Goal: Information Seeking & Learning: Learn about a topic

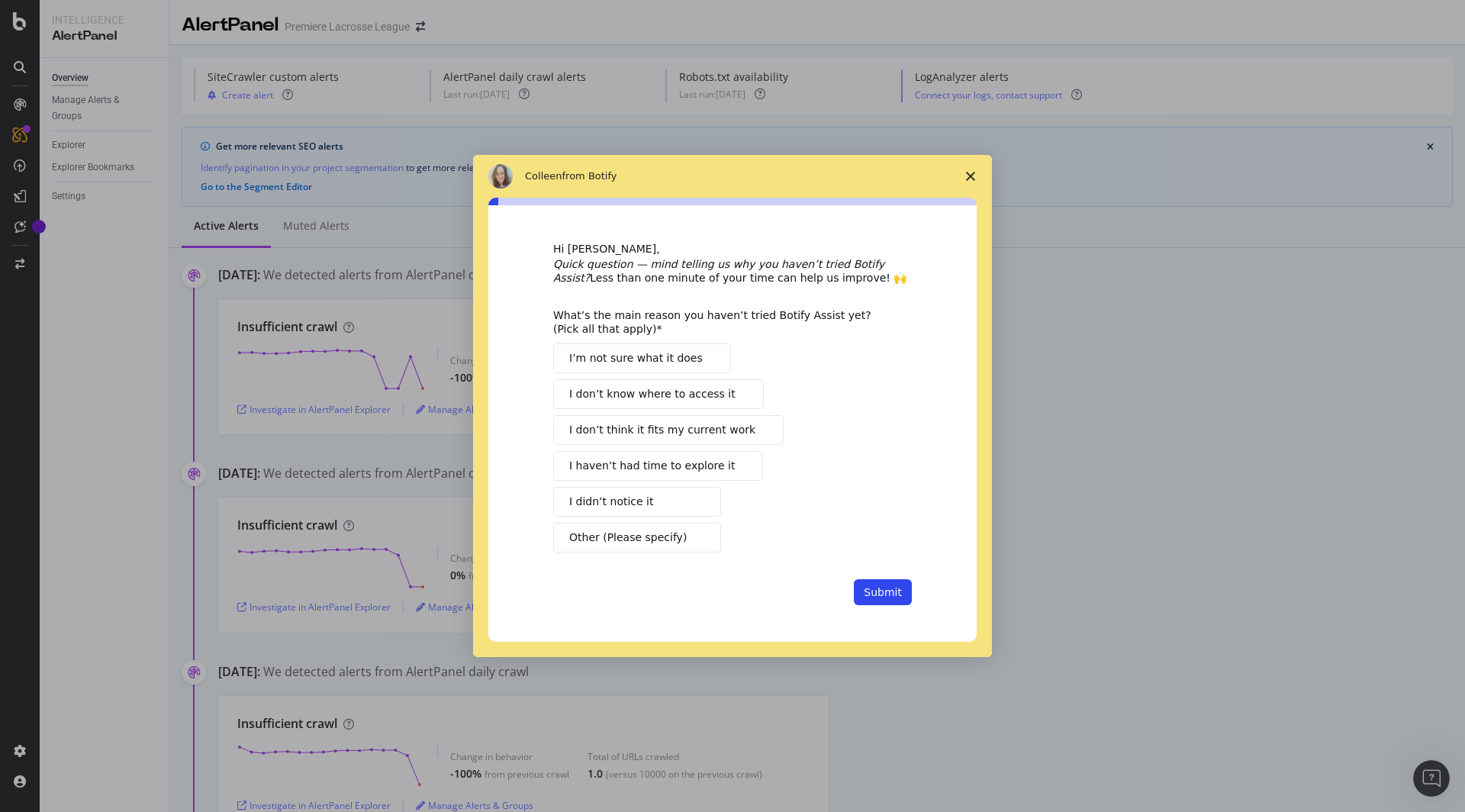
click at [969, 183] on span "Close survey" at bounding box center [971, 176] width 42 height 42
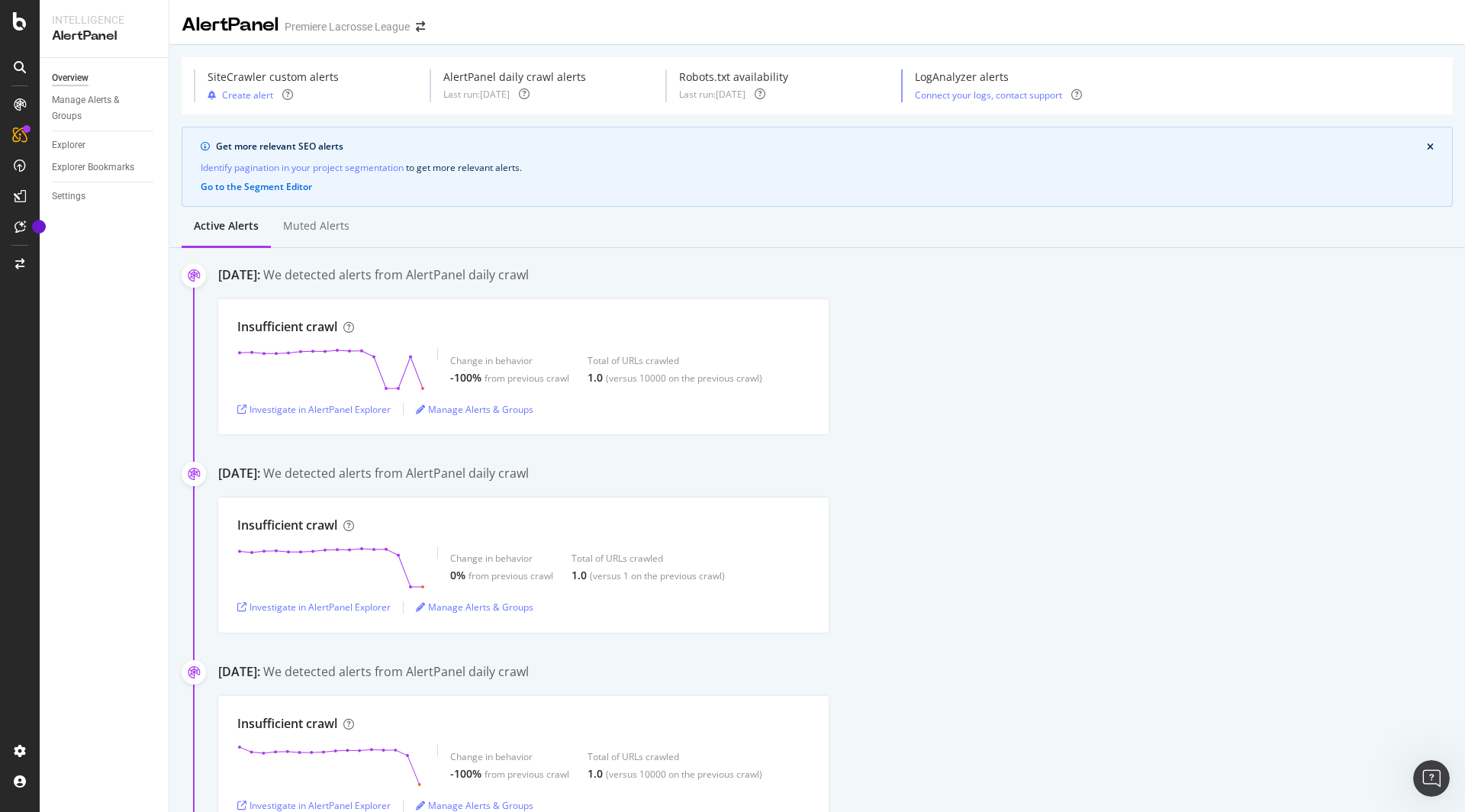
click at [1215, 469] on div "August 7th 2025: We detected alerts from AlertPanel daily crawl" at bounding box center [841, 474] width 1247 height 20
click at [18, 95] on div at bounding box center [19, 104] width 24 height 24
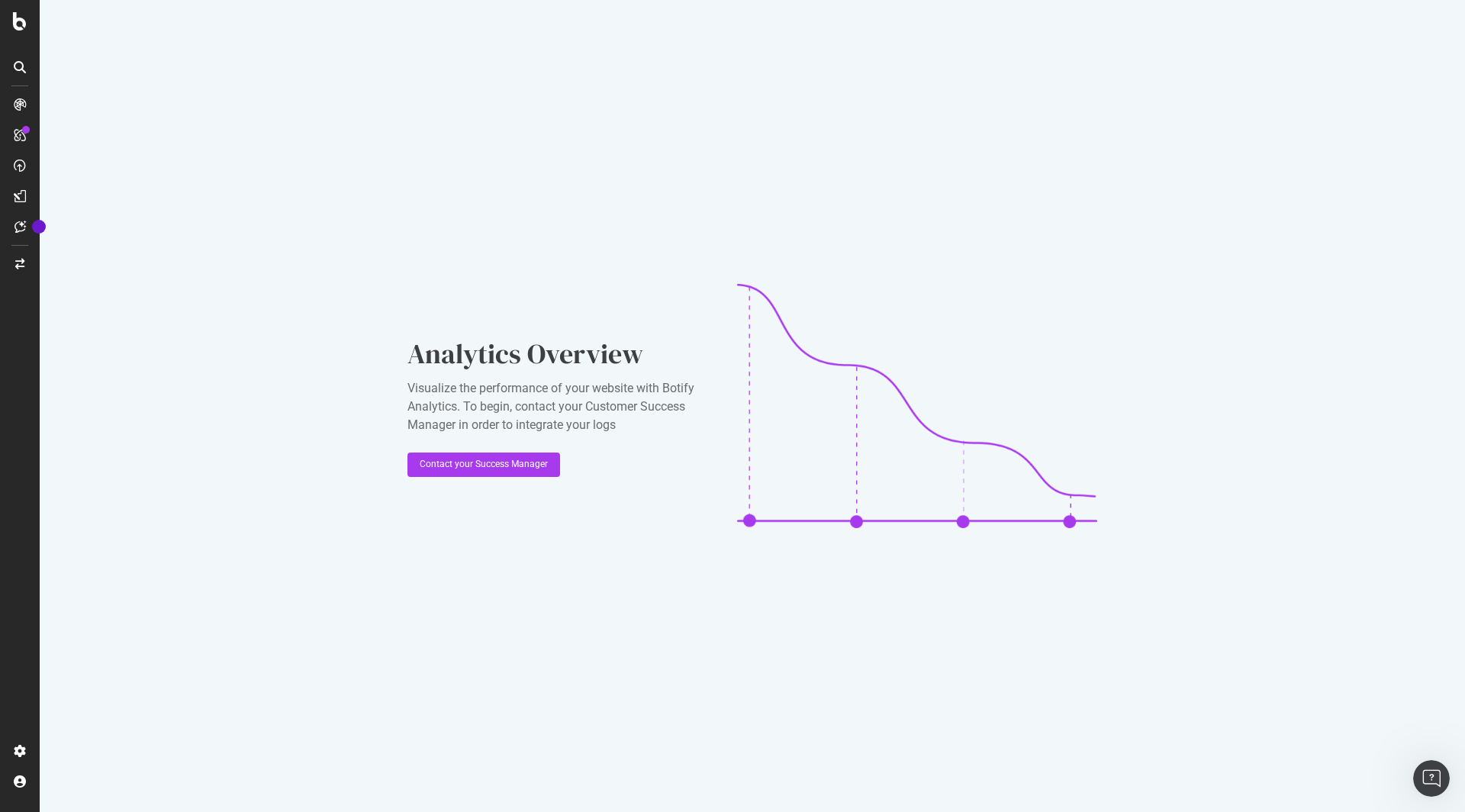
drag, startPoint x: 18, startPoint y: 149, endPoint x: 26, endPoint y: 163, distance: 16.1
click at [18, 150] on div at bounding box center [20, 138] width 37 height 31
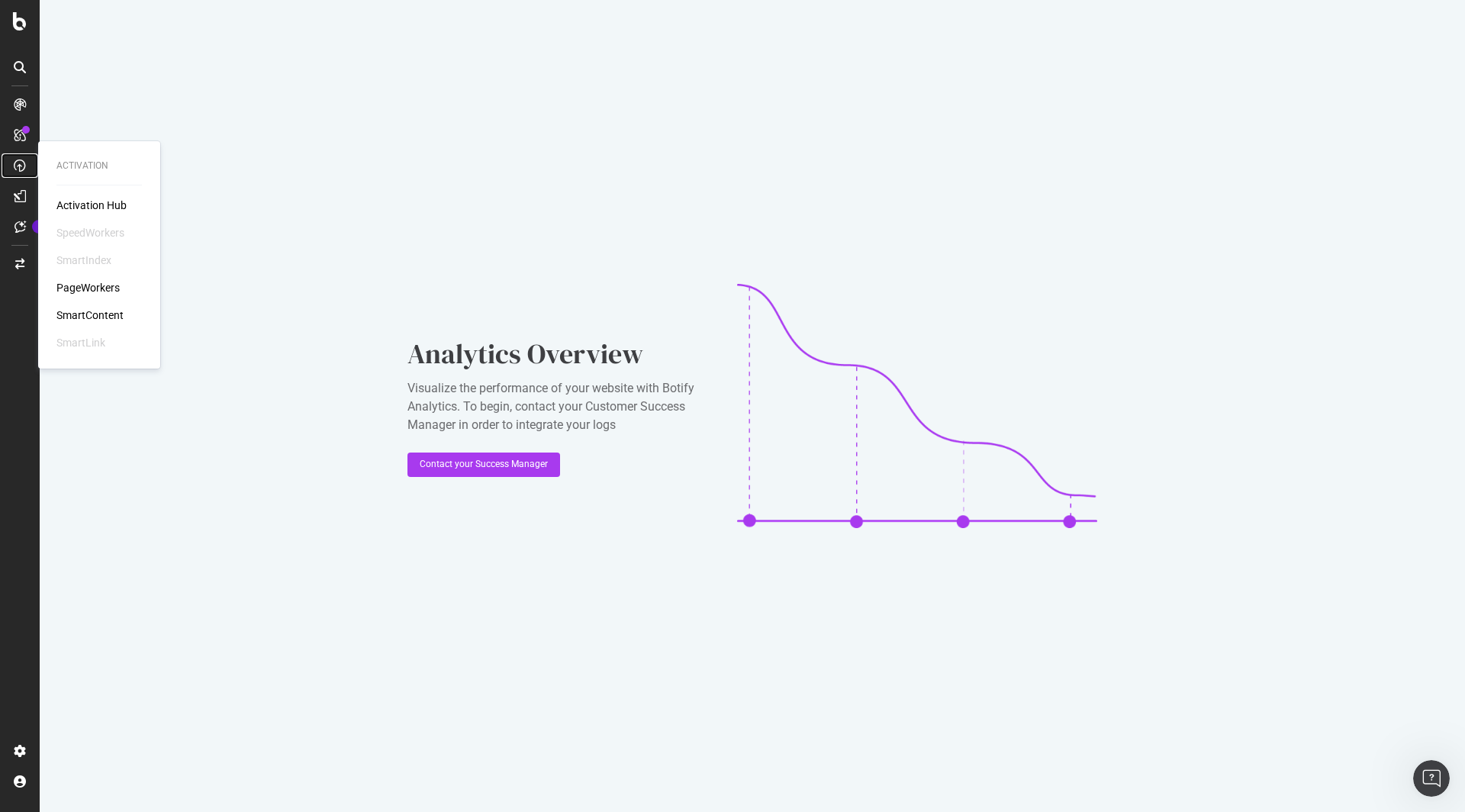
click at [26, 163] on div at bounding box center [19, 165] width 24 height 24
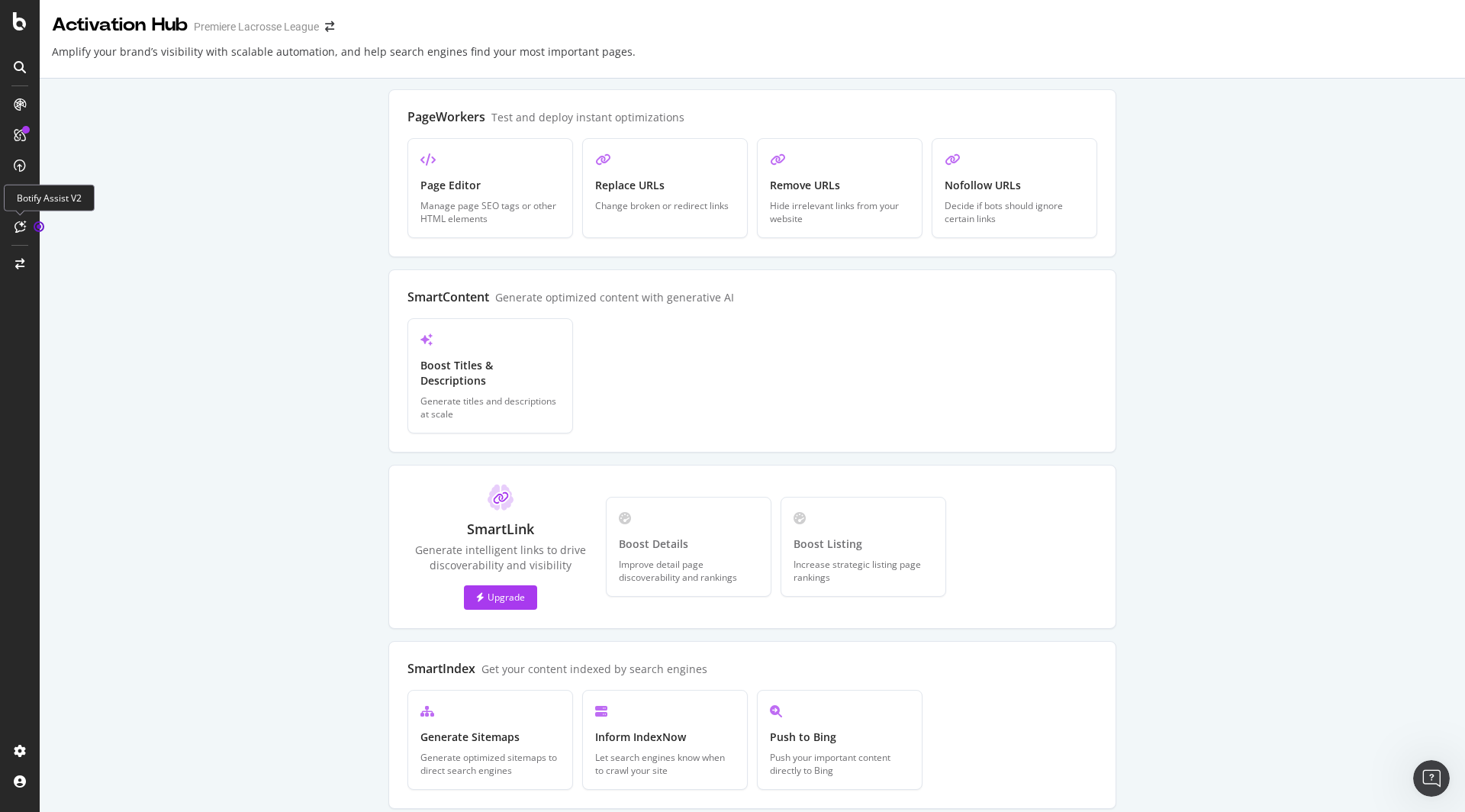
click at [12, 211] on div at bounding box center [20, 200] width 37 height 31
click at [16, 221] on icon at bounding box center [20, 227] width 12 height 13
click at [23, 229] on icon at bounding box center [20, 227] width 12 height 13
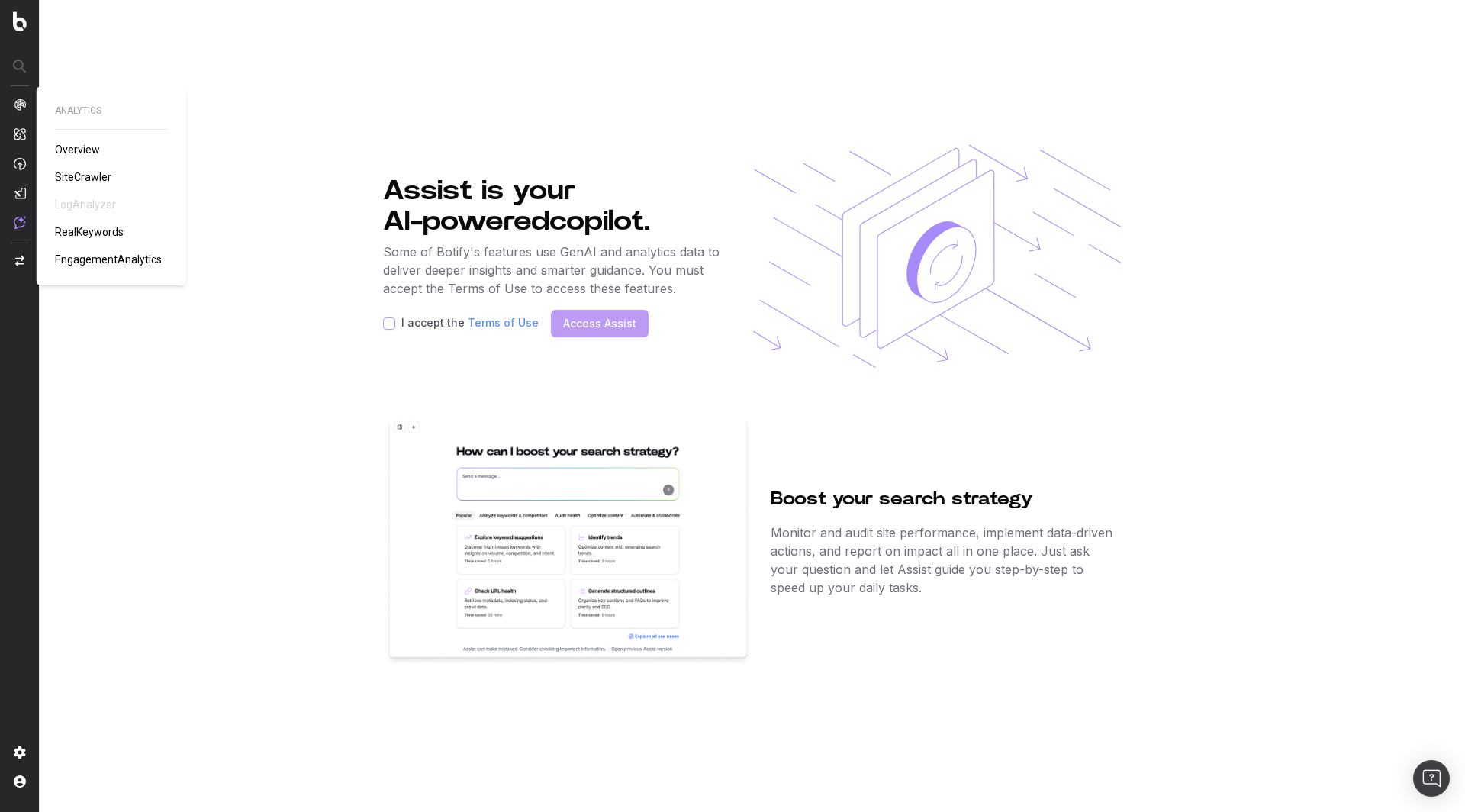
click at [20, 108] on img at bounding box center [19, 104] width 13 height 13
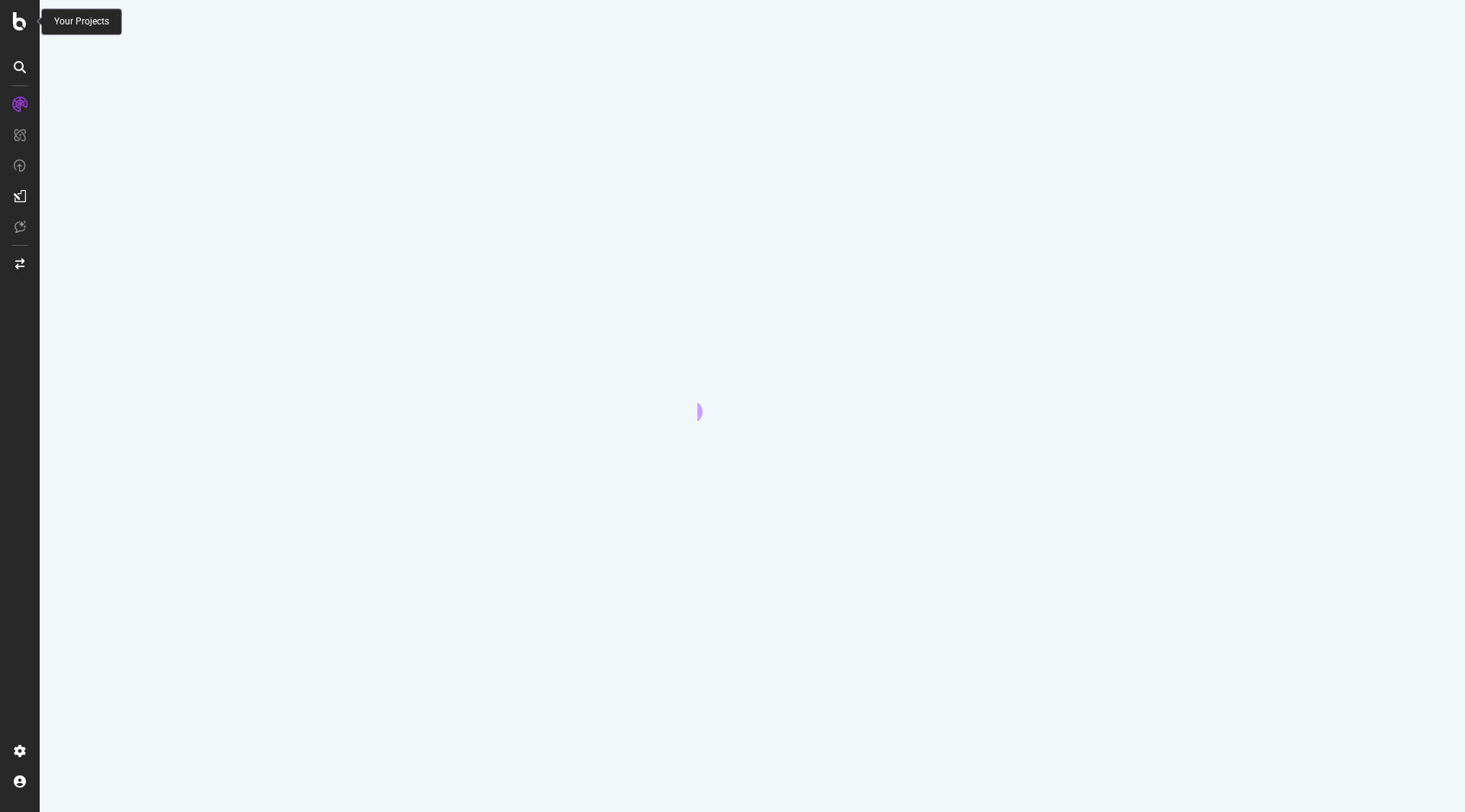
click at [14, 23] on icon at bounding box center [19, 21] width 14 height 18
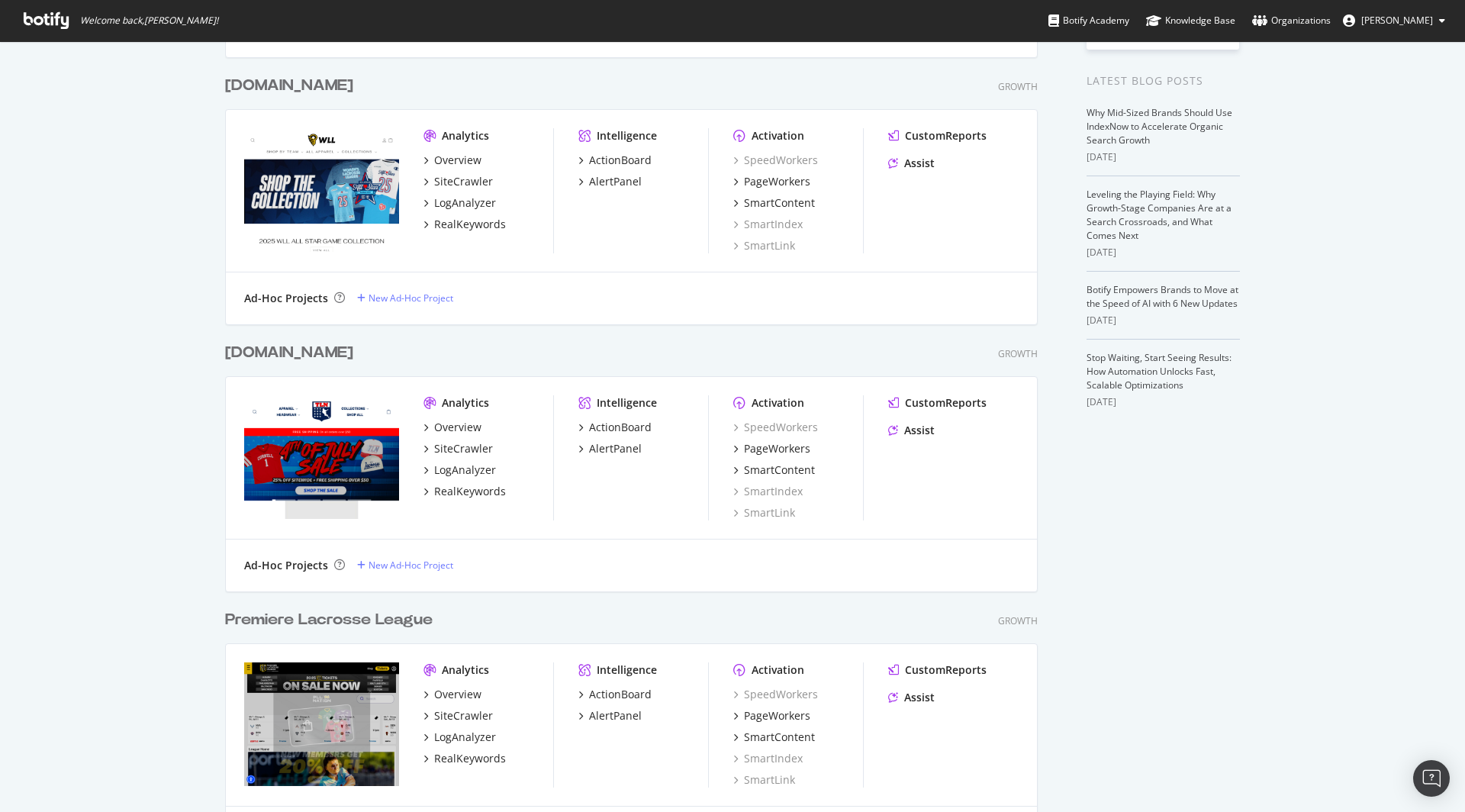
scroll to position [468, 0]
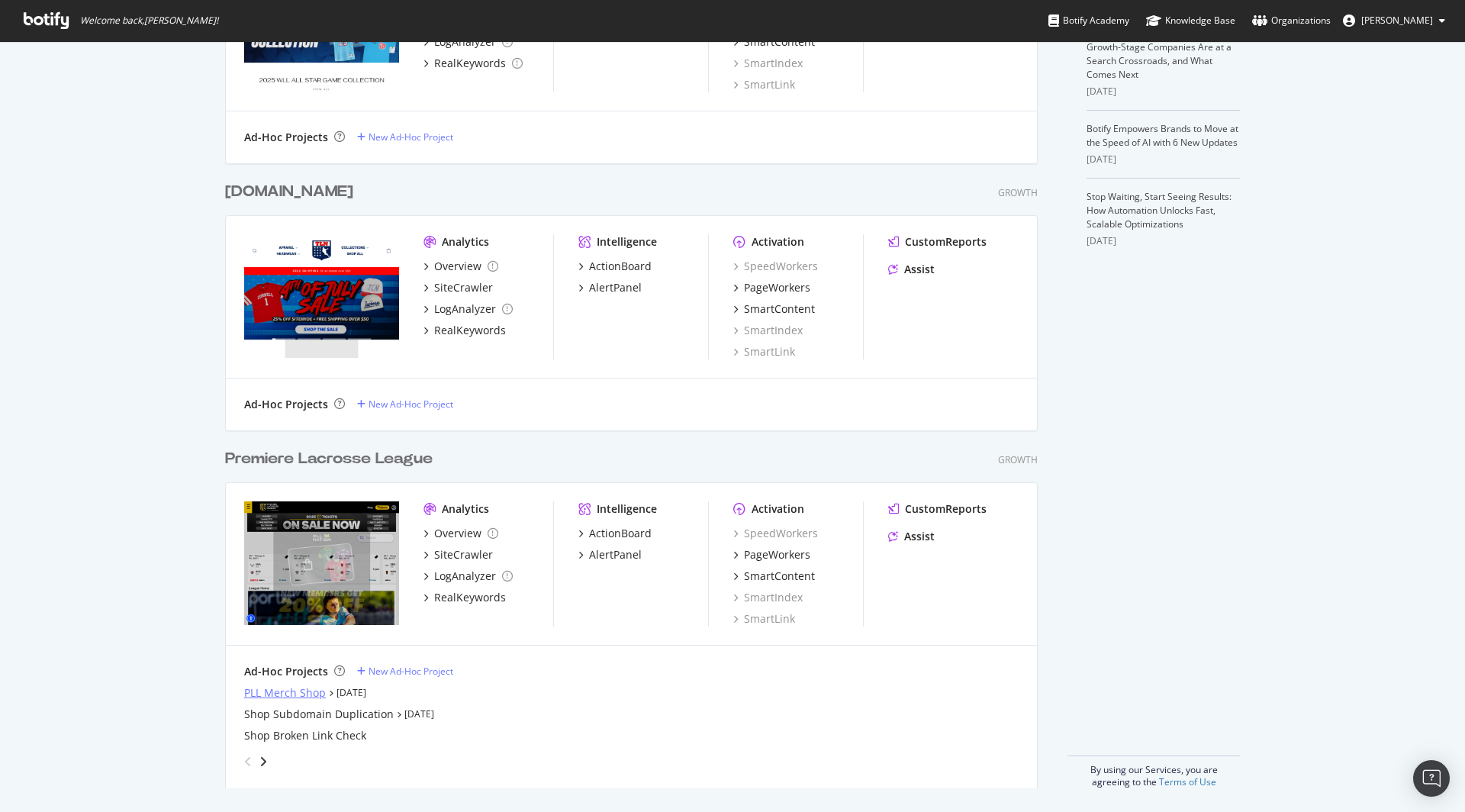
click at [280, 695] on div "PLL Merch Shop" at bounding box center [285, 693] width 82 height 15
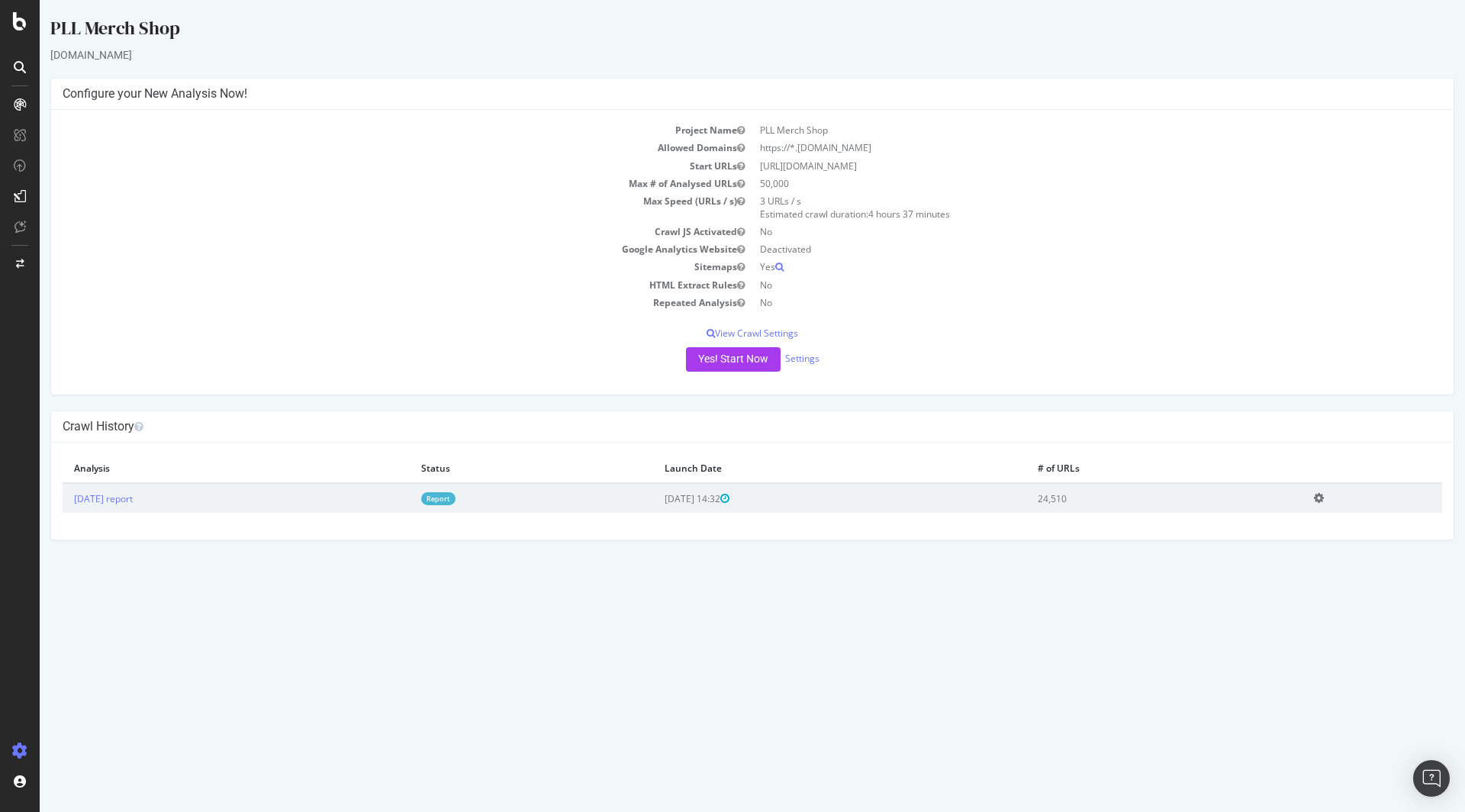
click at [545, 507] on td "Report" at bounding box center [531, 498] width 243 height 30
click at [133, 500] on link "2025 Jul. 29th report" at bounding box center [103, 498] width 59 height 13
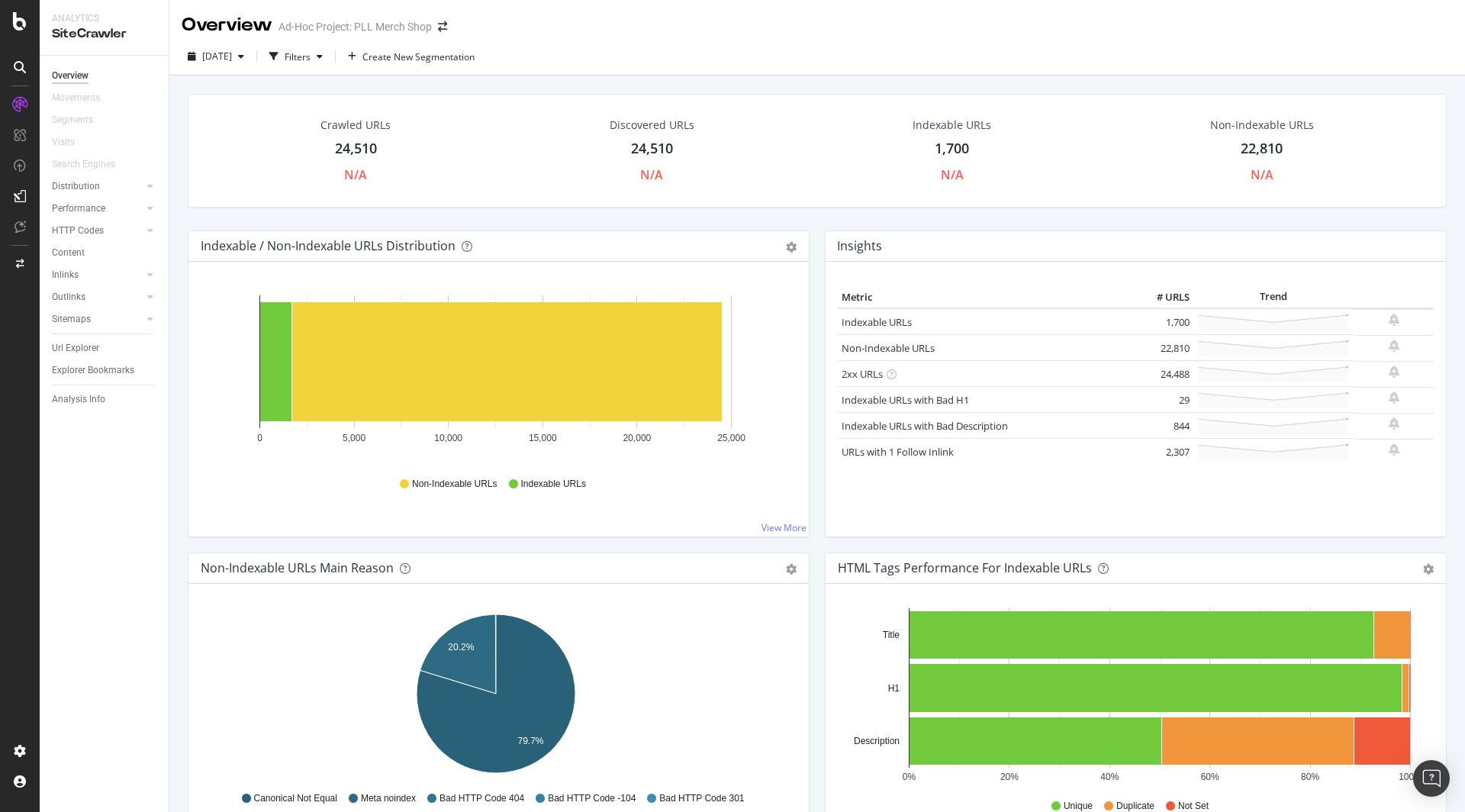
drag, startPoint x: 922, startPoint y: 155, endPoint x: 1011, endPoint y: 151, distance: 89.1
click at [1011, 151] on div "Indexable URLs 1,700 N/A" at bounding box center [952, 150] width 298 height 82
click at [1050, 163] on div "Indexable URLs 1,700 N/A" at bounding box center [952, 150] width 298 height 82
drag, startPoint x: 1207, startPoint y: 155, endPoint x: 1300, endPoint y: 151, distance: 93.1
click at [1300, 151] on div "Non-Indexable URLs 22,810 N/A" at bounding box center [1262, 150] width 134 height 82
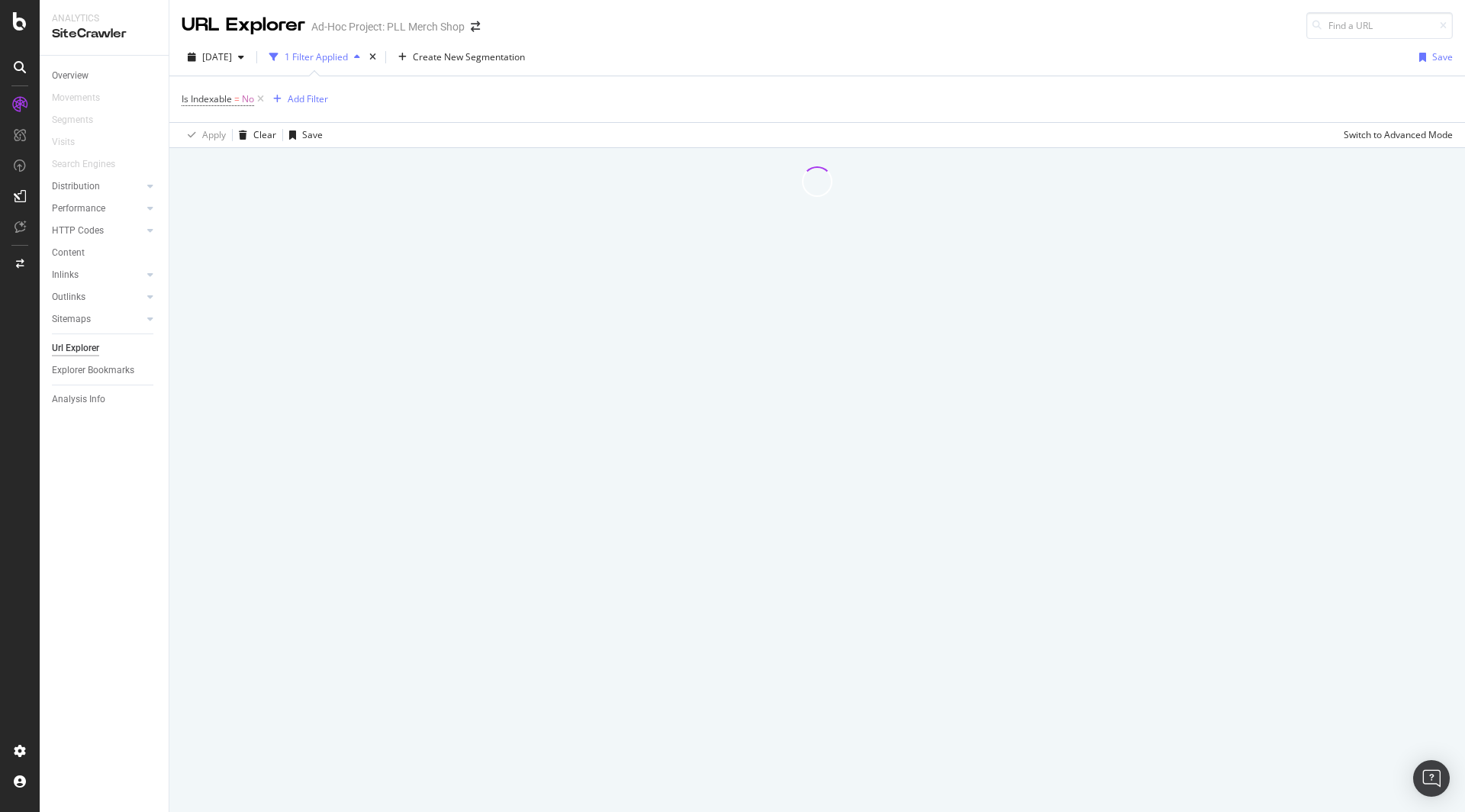
click at [1302, 151] on div at bounding box center [818, 182] width 1296 height 68
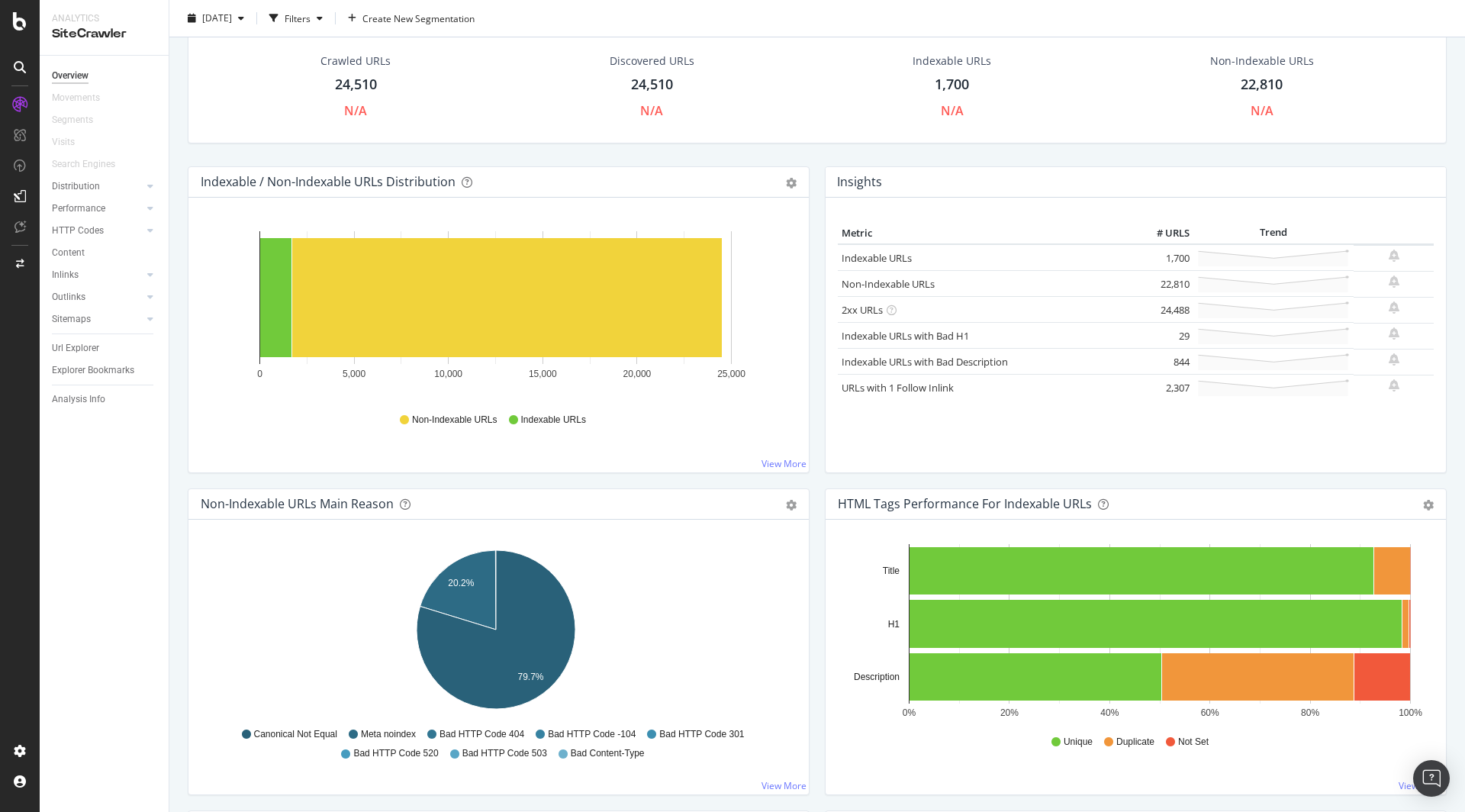
scroll to position [66, 0]
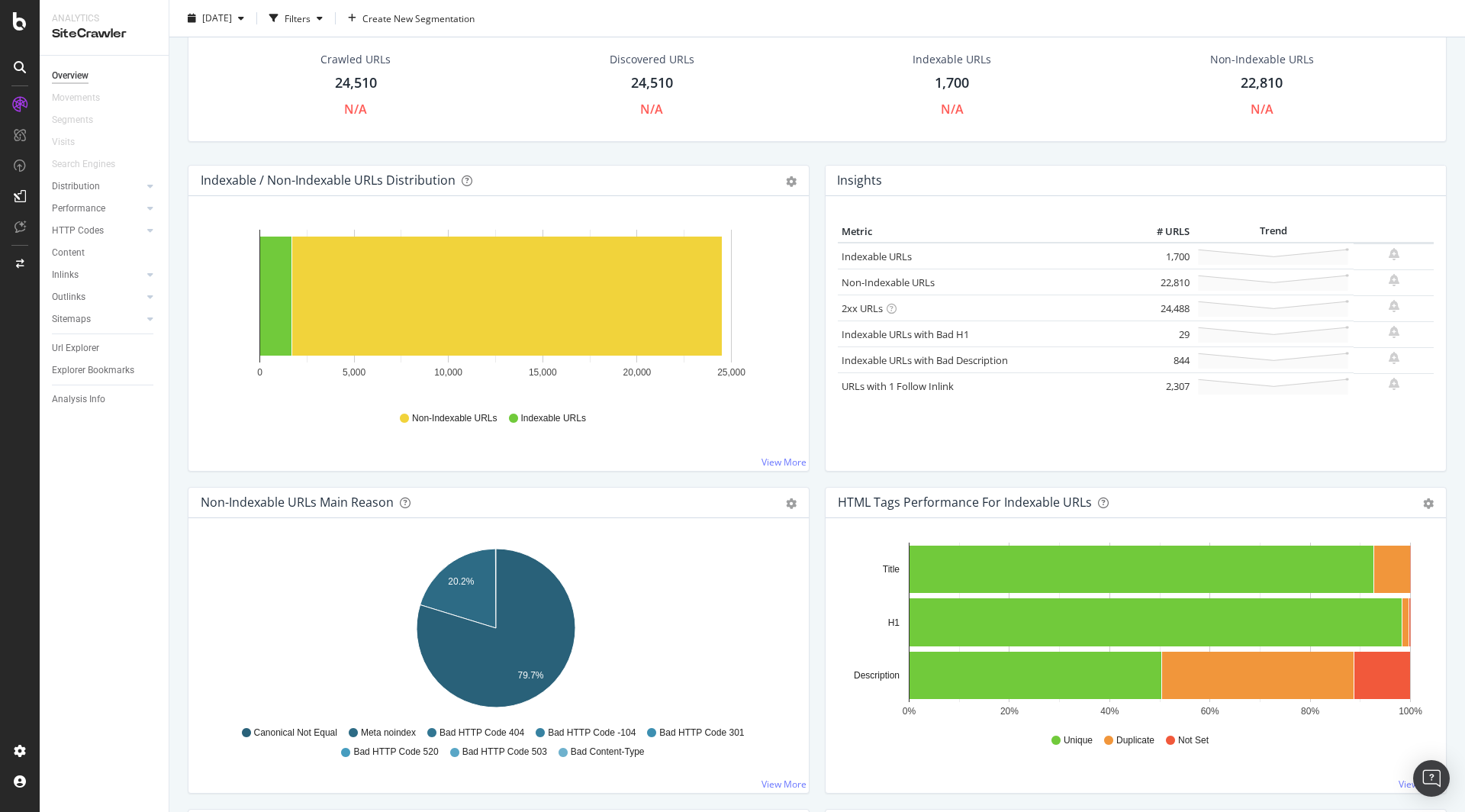
click at [887, 307] on icon at bounding box center [892, 309] width 10 height 10
click at [1149, 312] on td "24,488" at bounding box center [1162, 308] width 61 height 26
click at [884, 253] on link "Indexable URLs" at bounding box center [877, 257] width 70 height 14
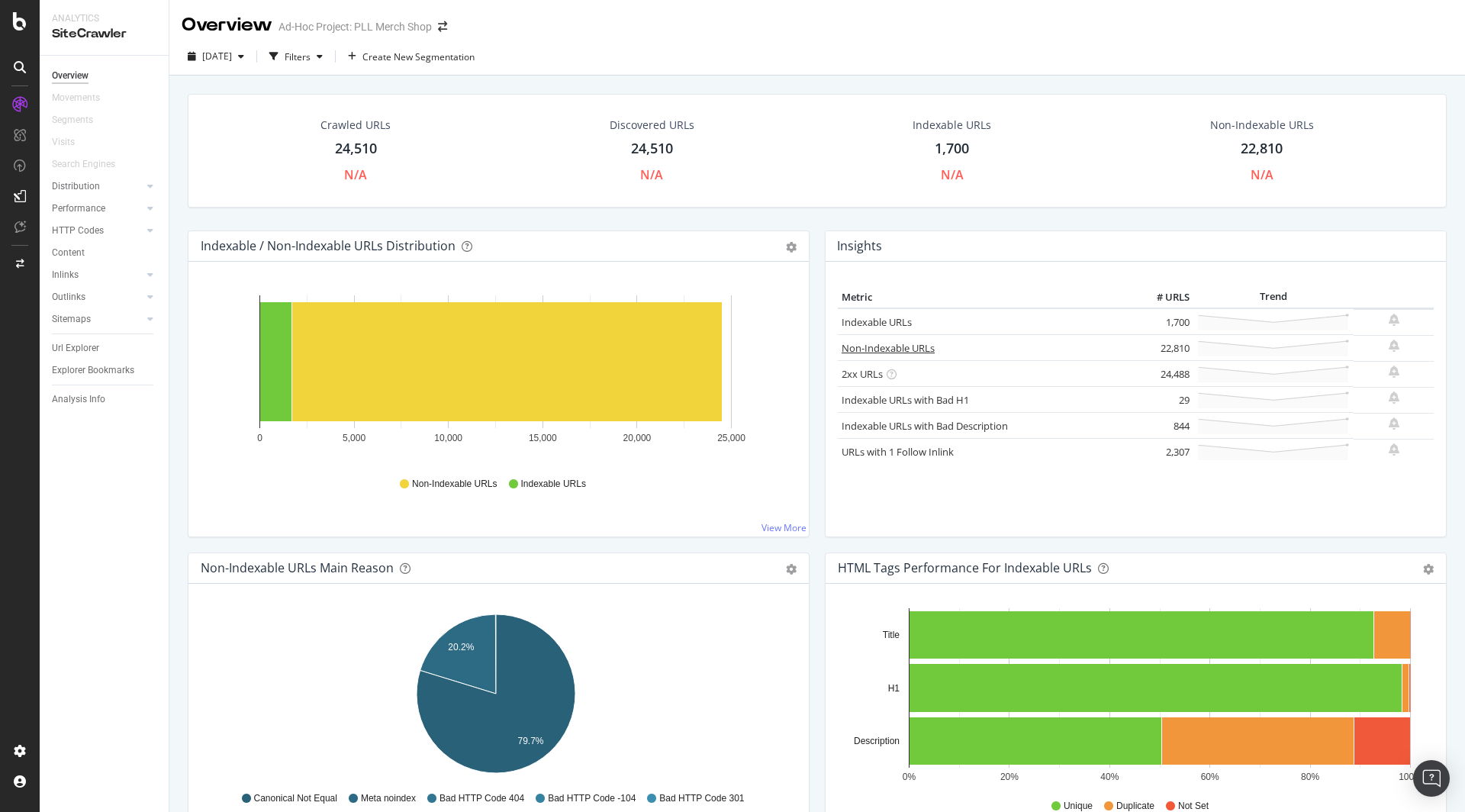
click at [906, 342] on link "Non-Indexable URLs" at bounding box center [888, 348] width 94 height 14
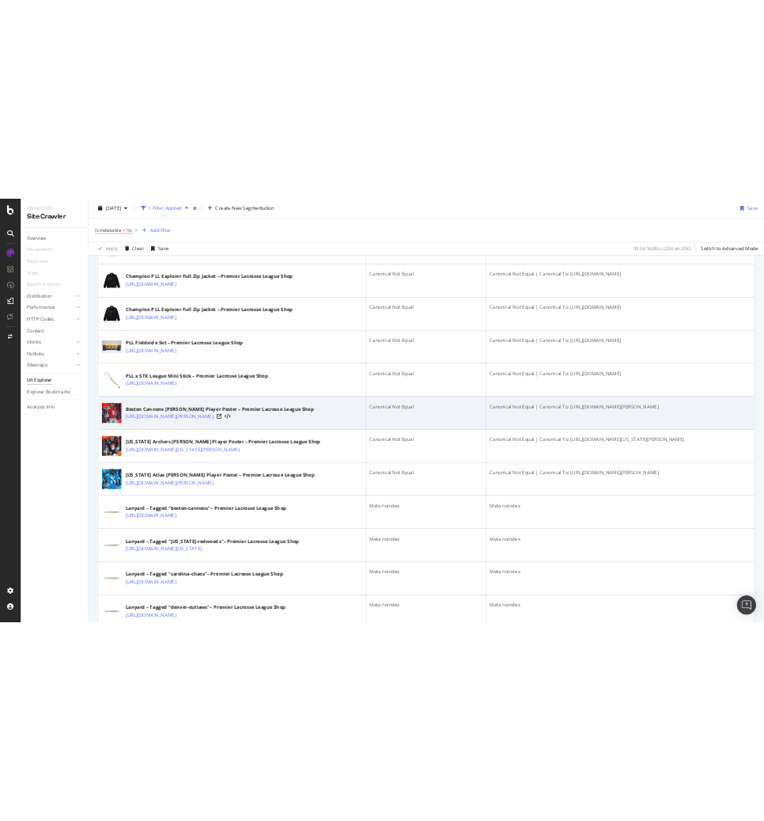
scroll to position [3195, 0]
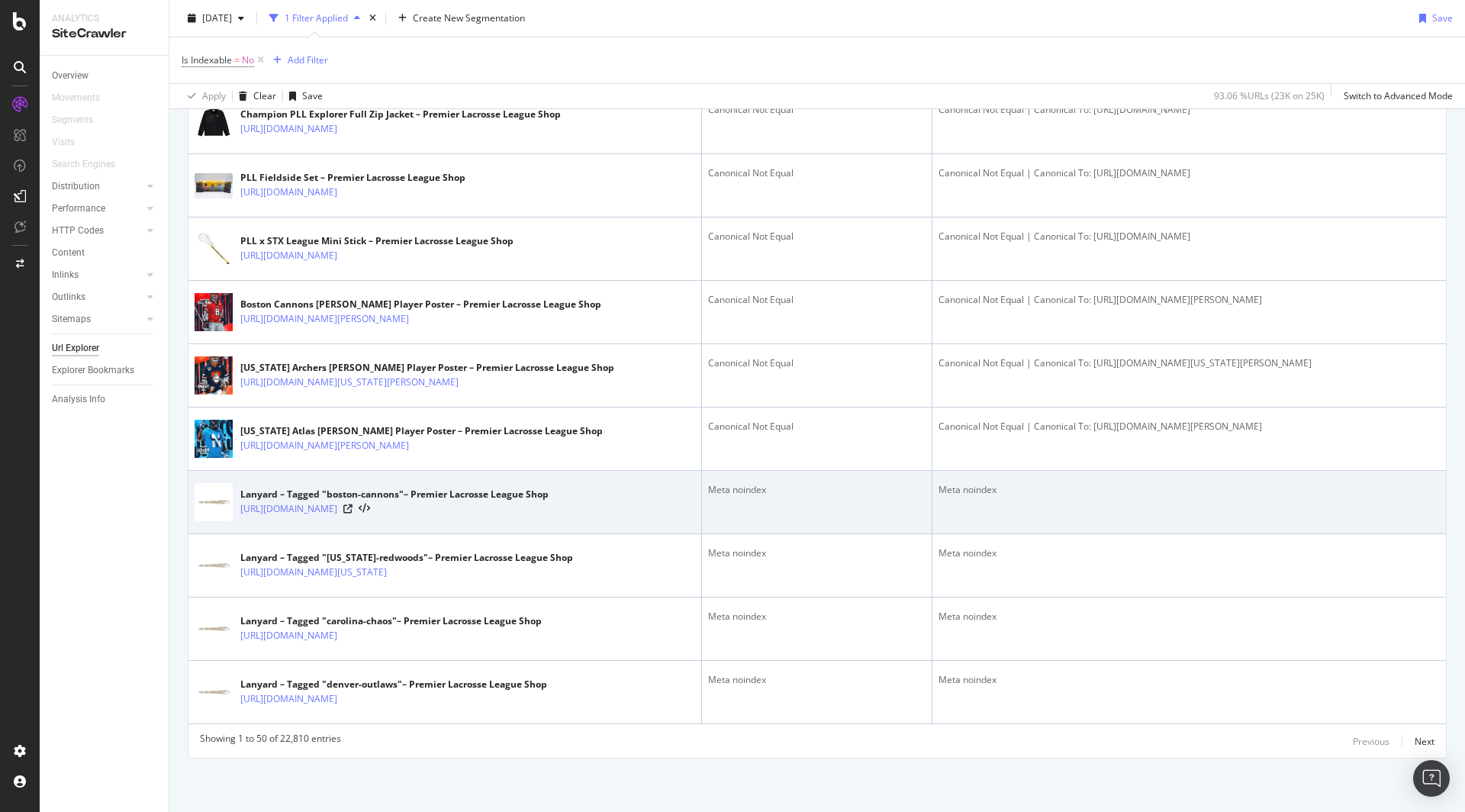
click at [973, 492] on div "Meta noindex" at bounding box center [1189, 490] width 502 height 14
click at [722, 493] on div "Meta noindex" at bounding box center [817, 490] width 218 height 14
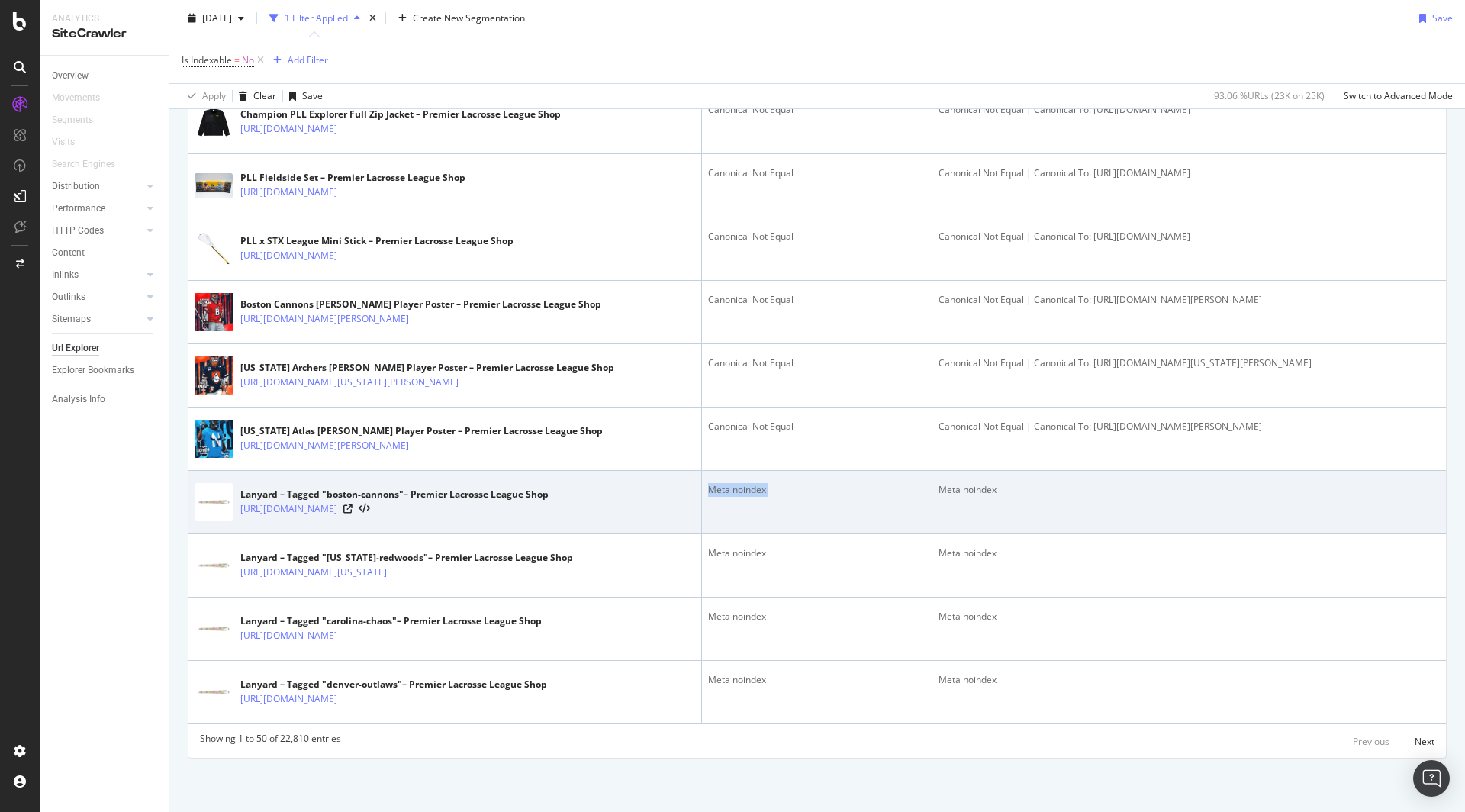
drag, startPoint x: 722, startPoint y: 493, endPoint x: 832, endPoint y: 492, distance: 110.0
click at [724, 493] on div "Meta noindex" at bounding box center [817, 490] width 218 height 14
click at [832, 492] on div "Meta noindex" at bounding box center [817, 490] width 218 height 14
click at [338, 508] on link "https://shop.premierlacrosseleague.com/collections/lanyard/boston-cannons" at bounding box center [288, 509] width 97 height 15
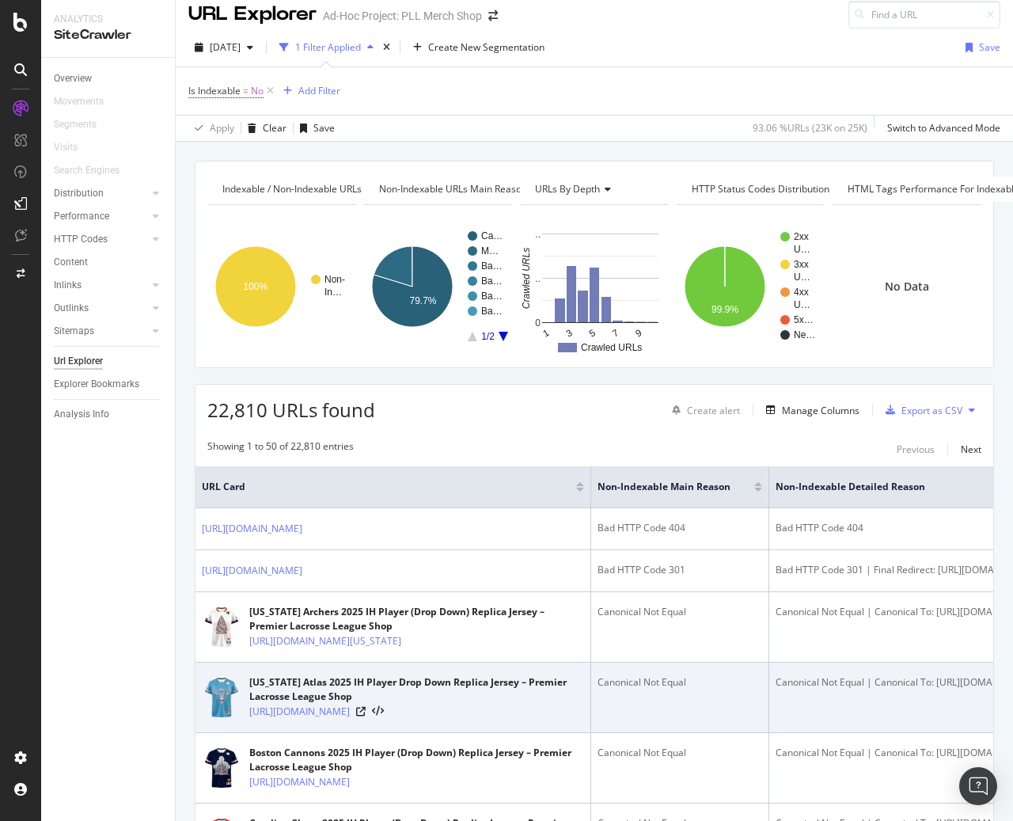
scroll to position [0, 0]
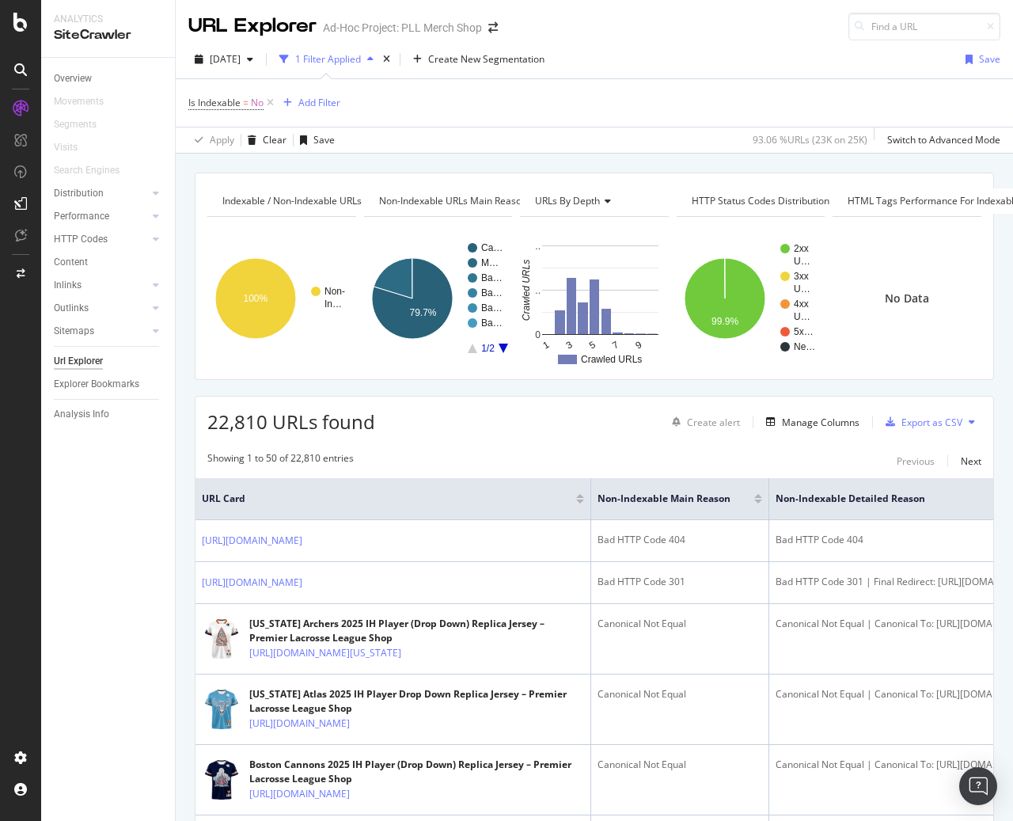
click at [476, 203] on span "Non-Indexable URLs Main Reason" at bounding box center [453, 200] width 148 height 13
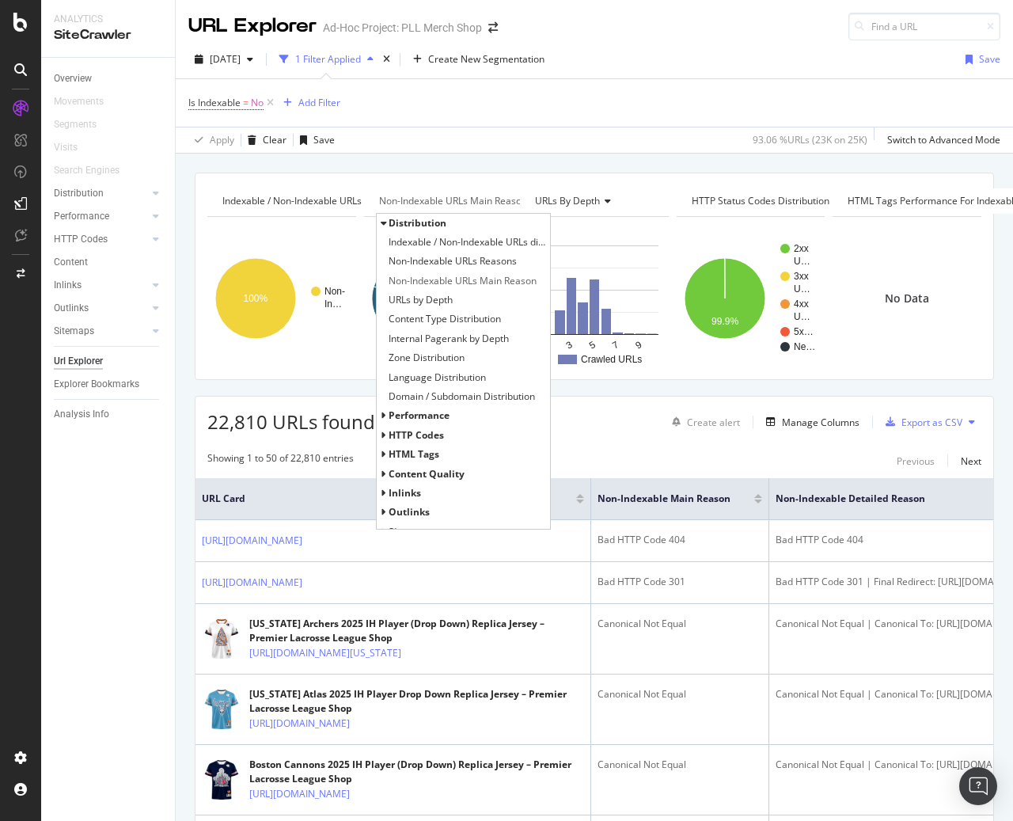
click at [381, 223] on icon at bounding box center [384, 222] width 6 height 9
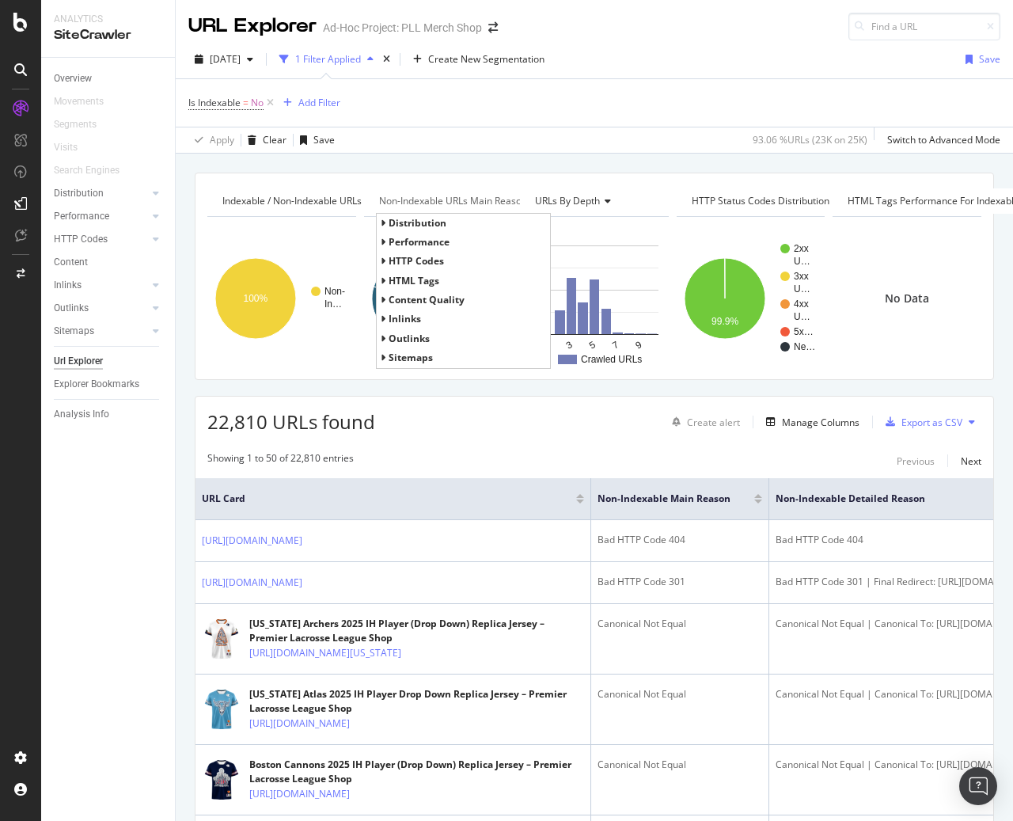
click at [537, 114] on div "Is Indexable = No Add Filter" at bounding box center [594, 102] width 812 height 47
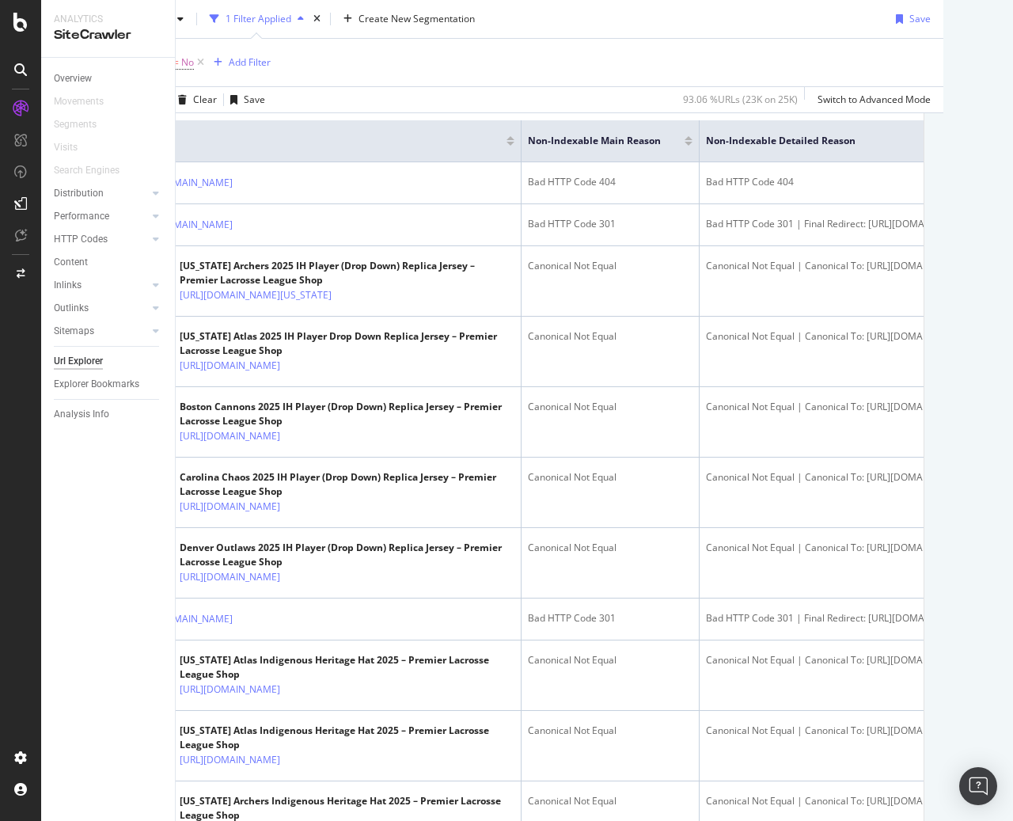
scroll to position [358, 0]
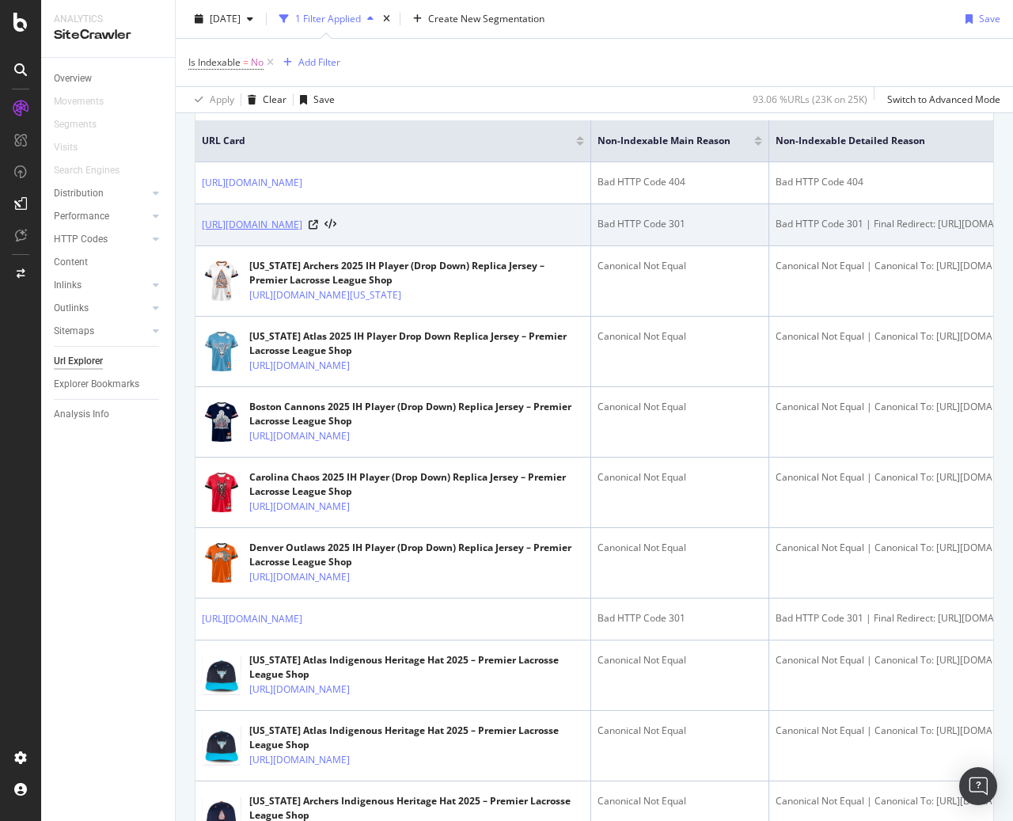
click at [302, 233] on link "https://shop.premierlacrosseleague.com/collections/pll-collectables" at bounding box center [252, 225] width 101 height 16
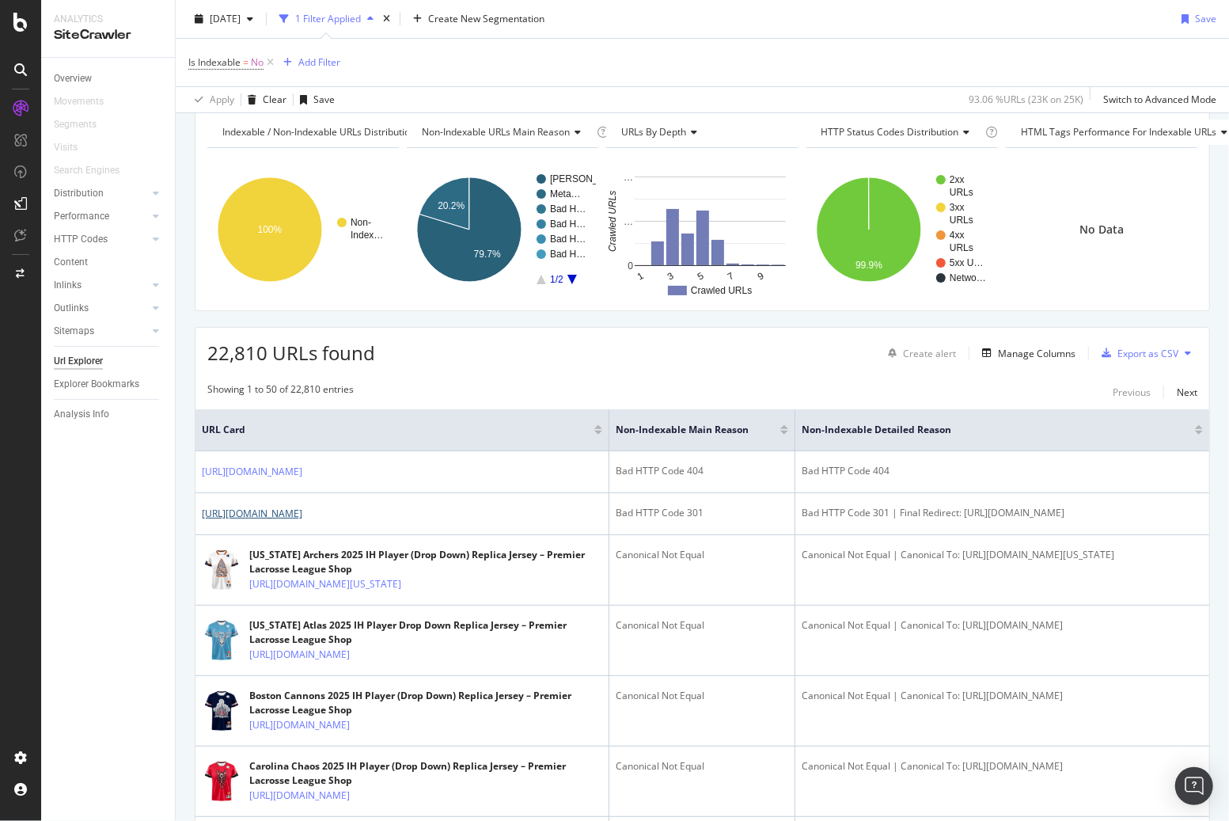
scroll to position [0, 0]
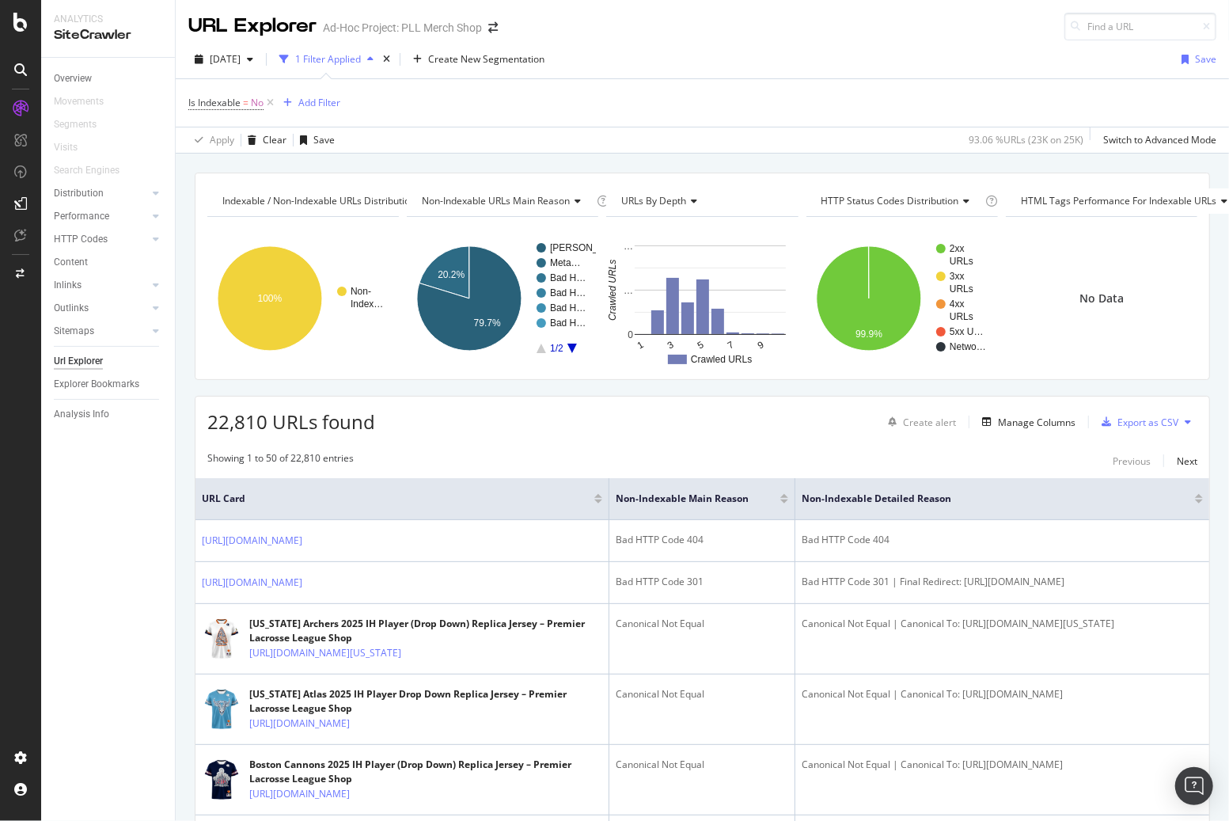
click at [275, 427] on span "22,810 URLs found" at bounding box center [291, 421] width 168 height 26
click at [298, 415] on span "22,810 URLs found" at bounding box center [291, 421] width 168 height 26
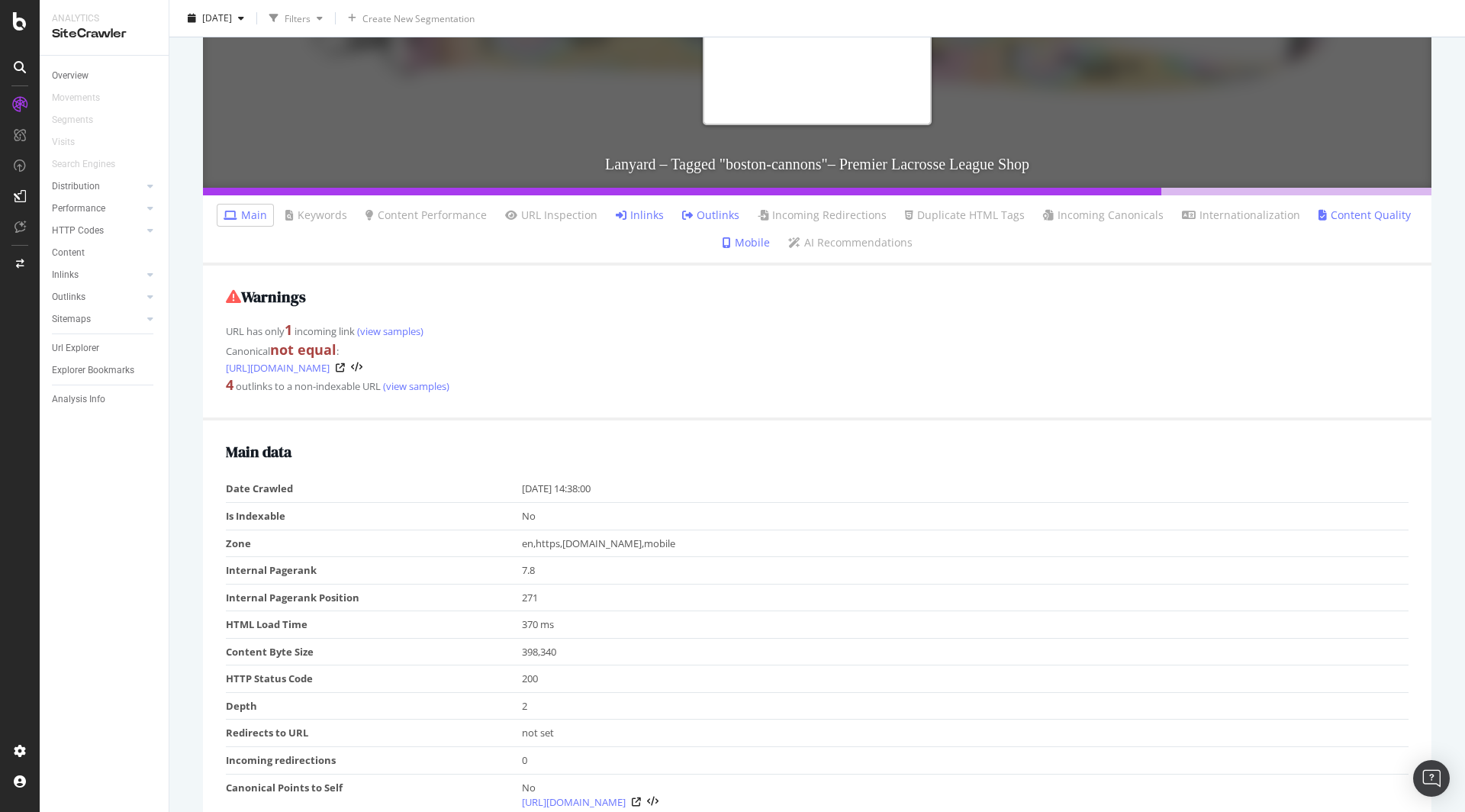
scroll to position [411, 0]
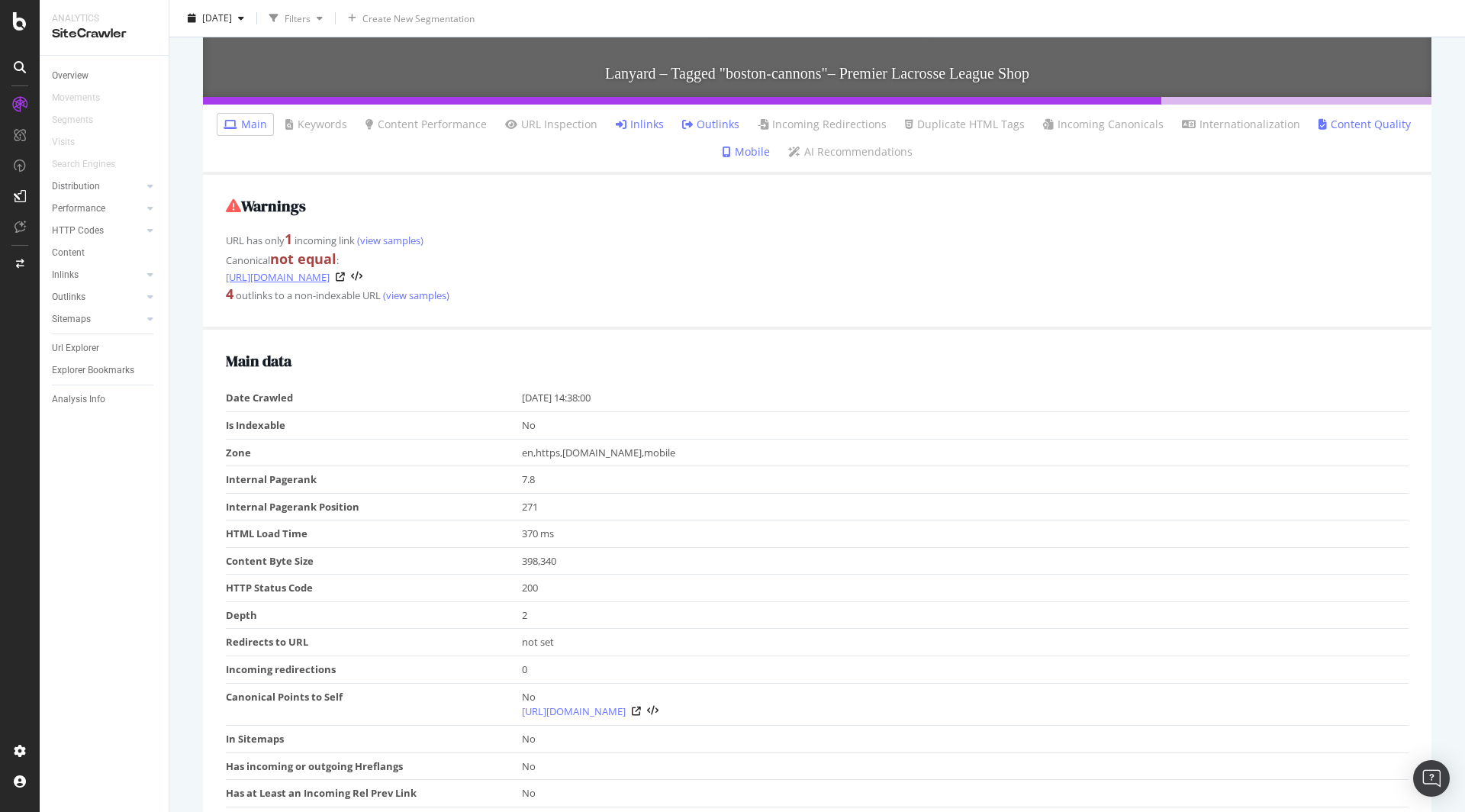
click at [330, 272] on link "[URL][DOMAIN_NAME]" at bounding box center [278, 277] width 104 height 15
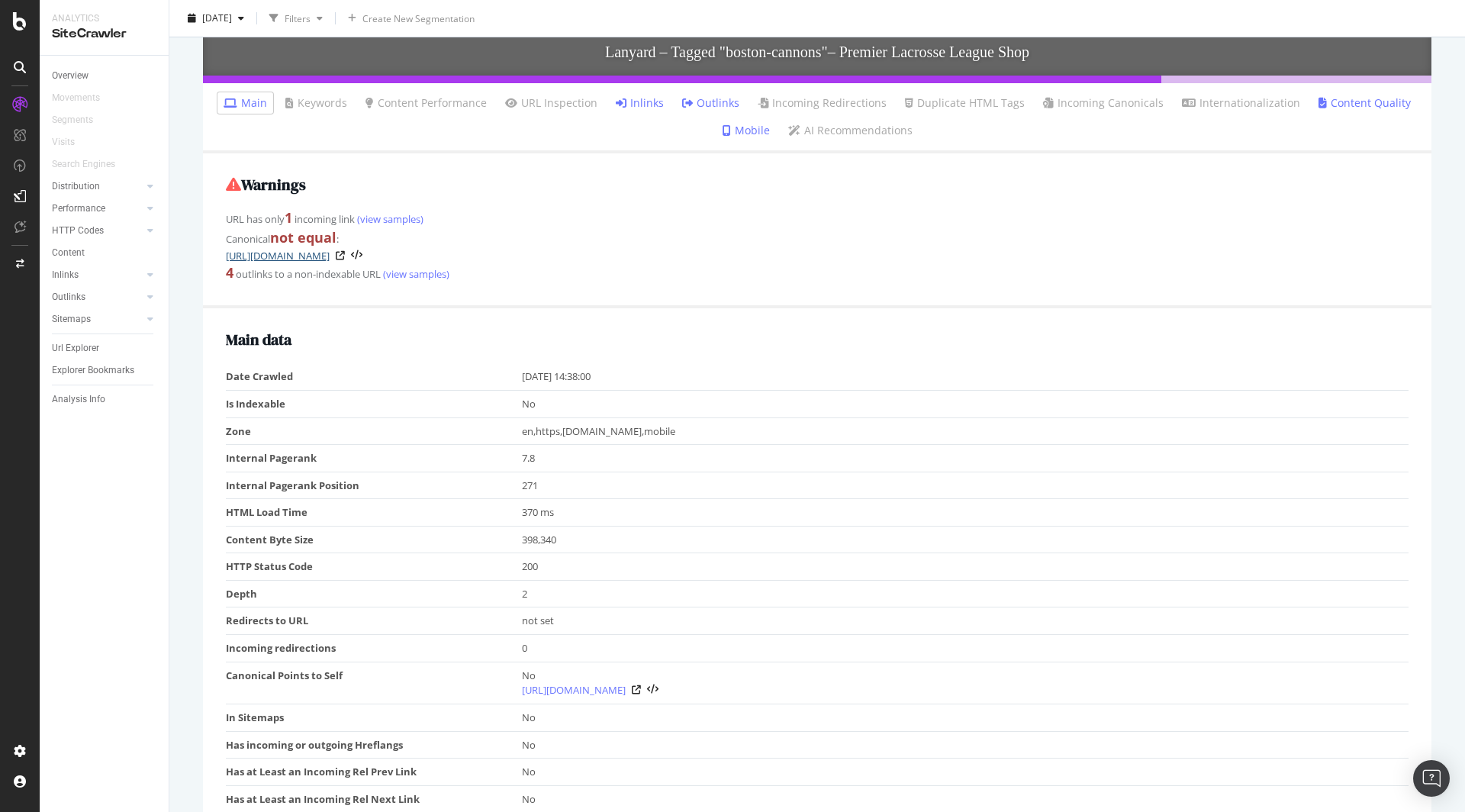
scroll to position [664, 0]
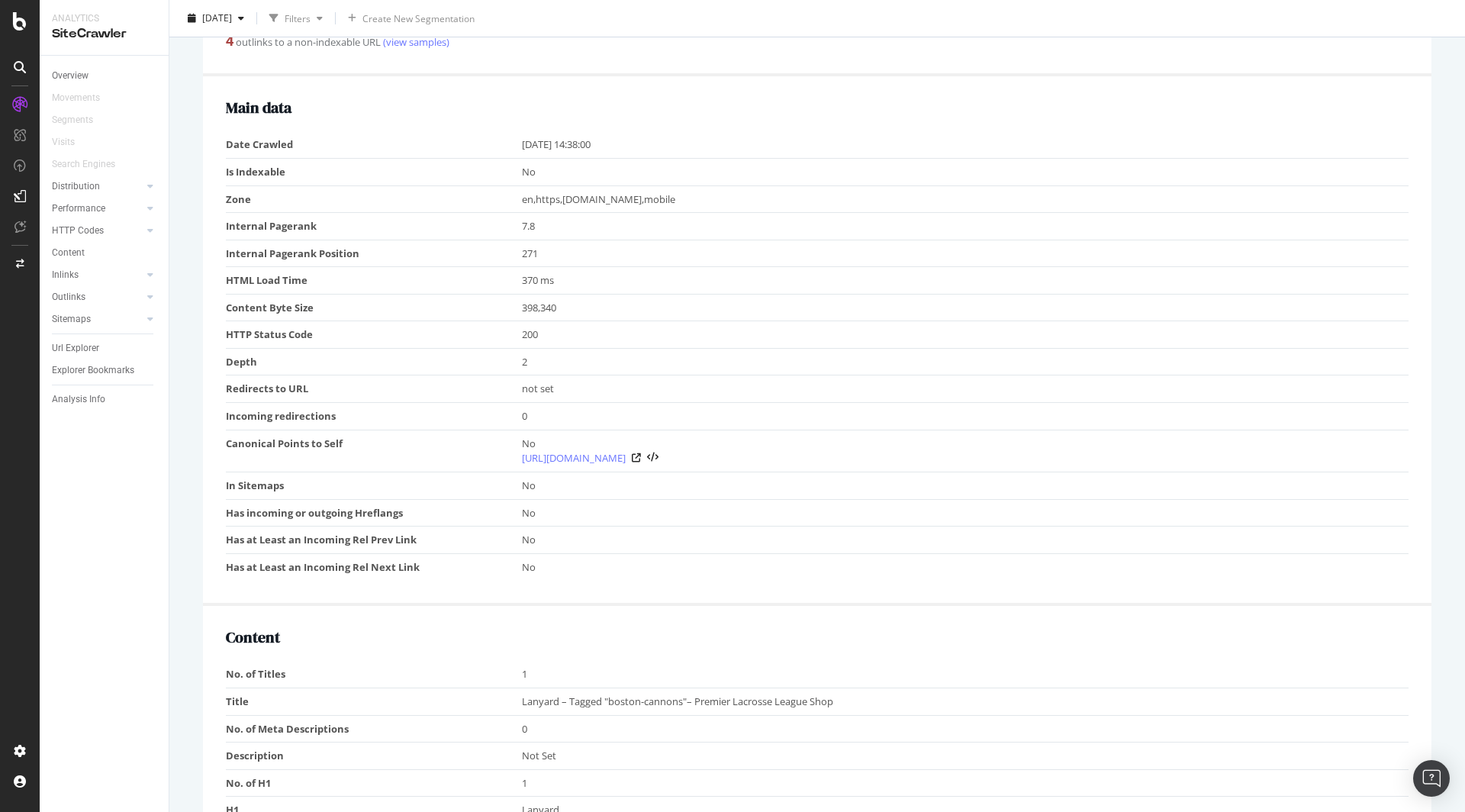
click at [657, 203] on td "en,https,[DOMAIN_NAME],mobile" at bounding box center [965, 199] width 887 height 27
drag, startPoint x: 657, startPoint y: 203, endPoint x: 792, endPoint y: 193, distance: 135.4
click at [661, 203] on td "en,https,shop.premierlacrosseleague.com,mobile" at bounding box center [965, 199] width 887 height 27
click at [928, 183] on td "No" at bounding box center [965, 172] width 887 height 27
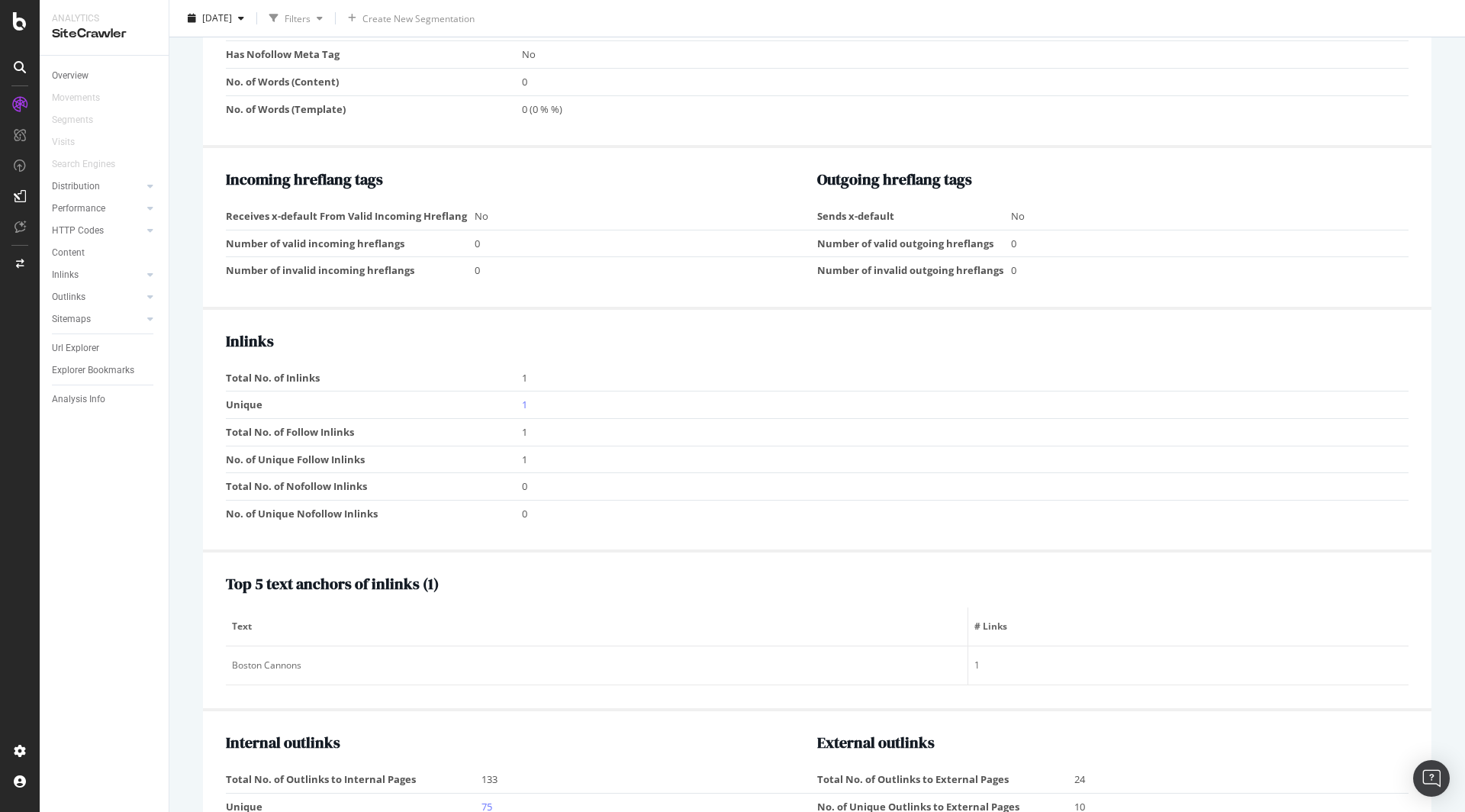
scroll to position [1802, 0]
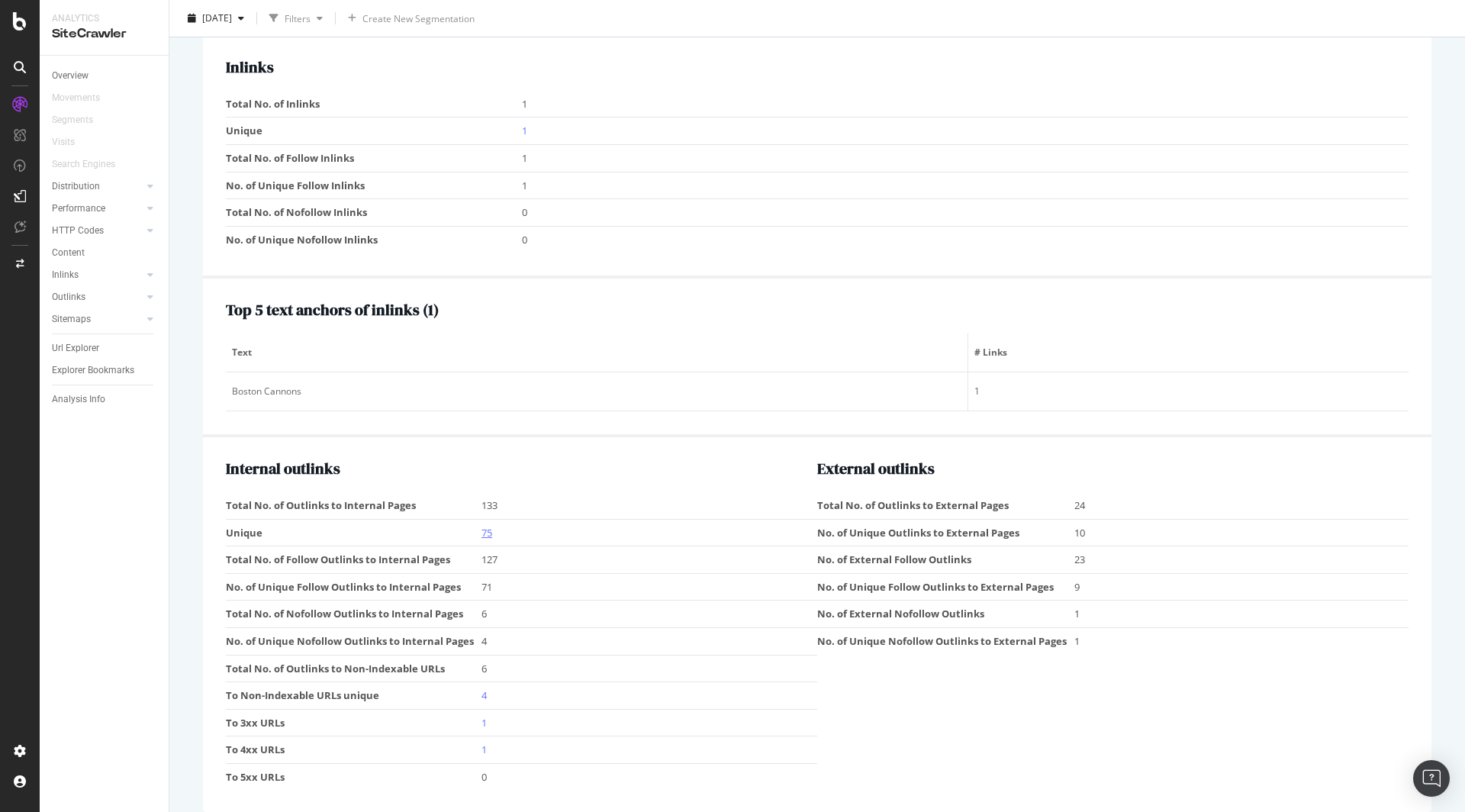
click at [488, 526] on link "75" at bounding box center [486, 532] width 11 height 14
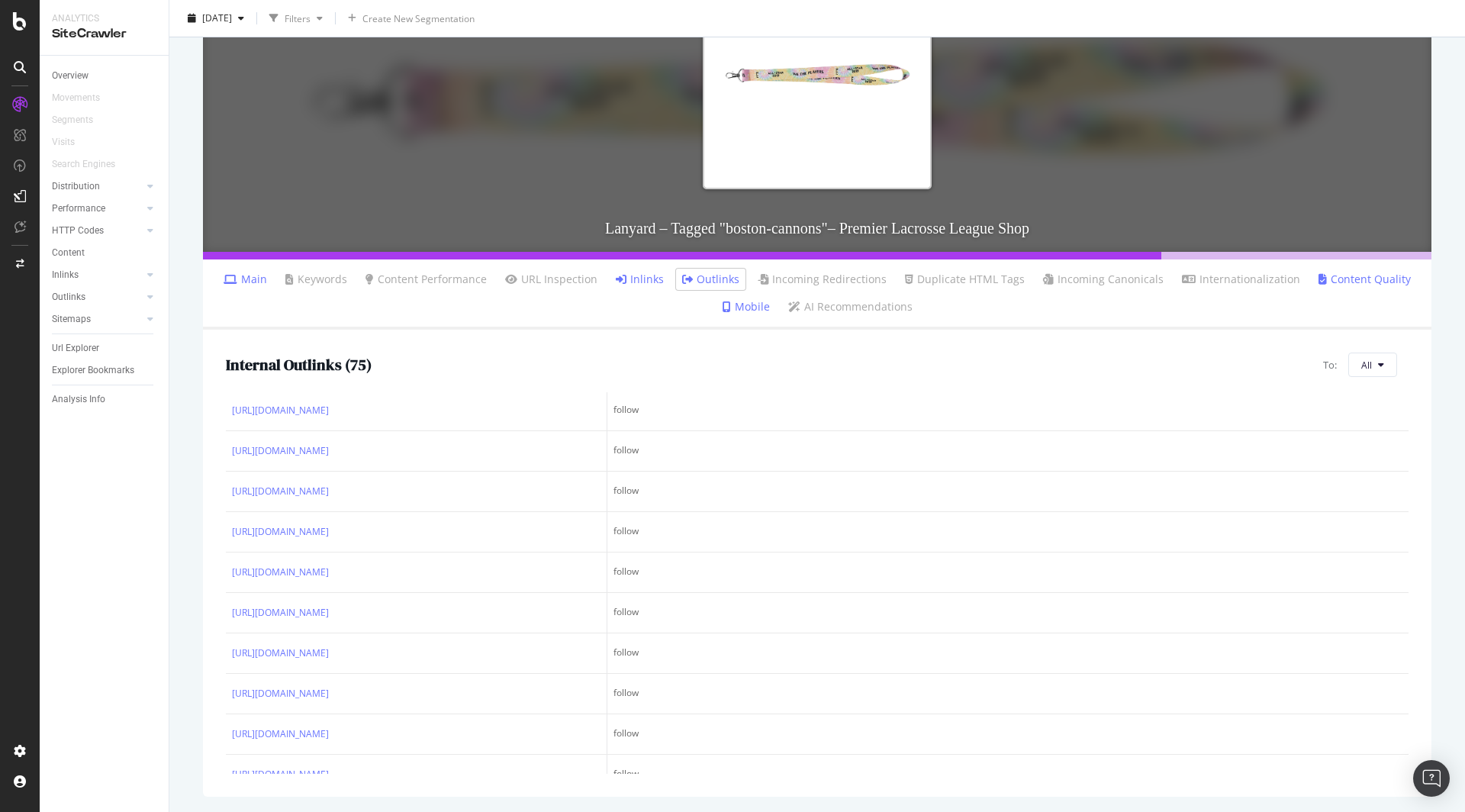
scroll to position [2480, 0]
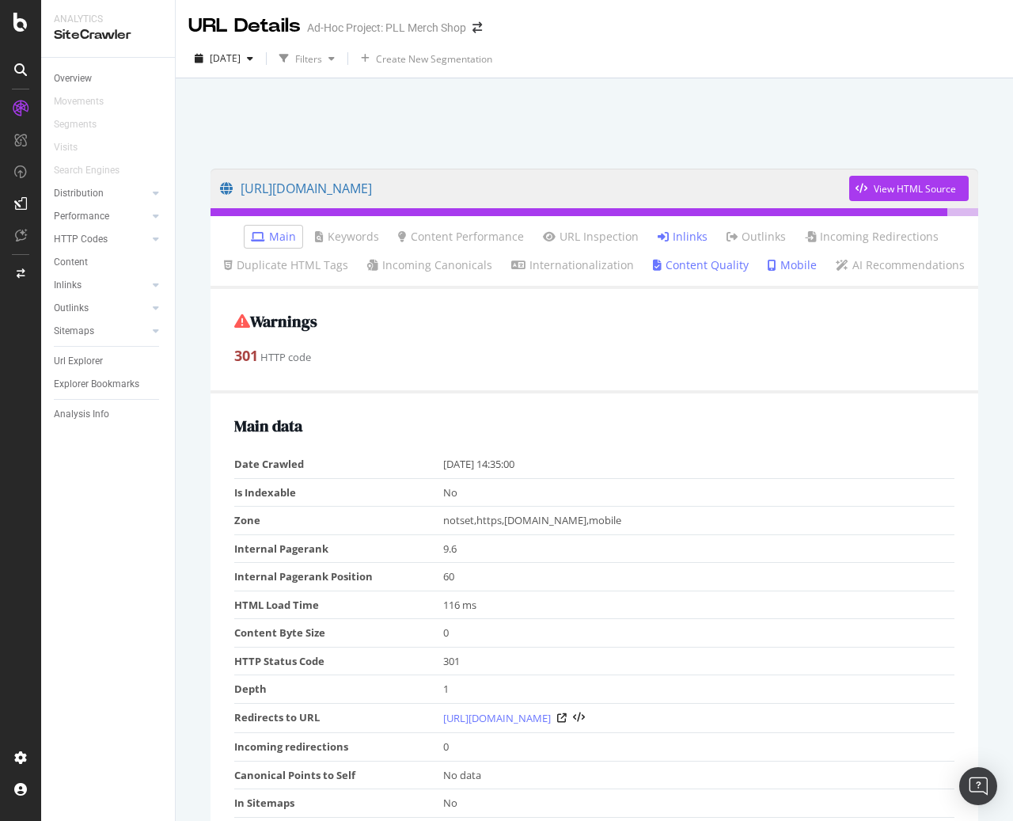
click at [688, 241] on link "Inlinks" at bounding box center [683, 237] width 50 height 16
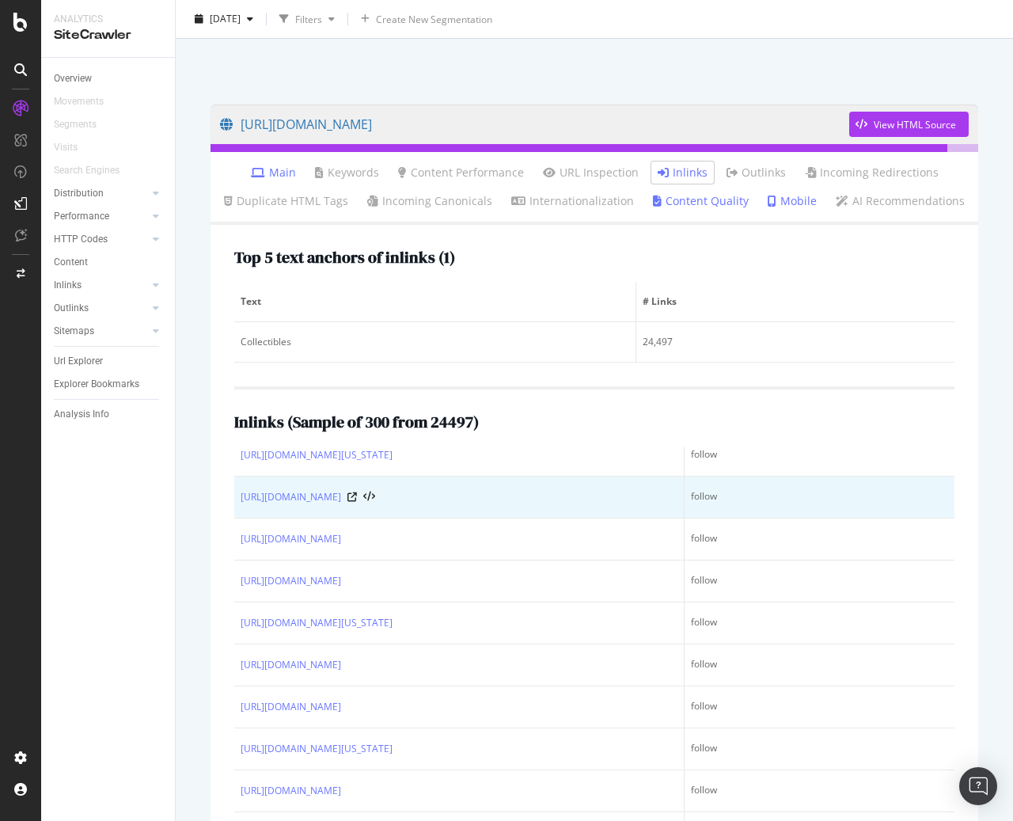
scroll to position [787, 0]
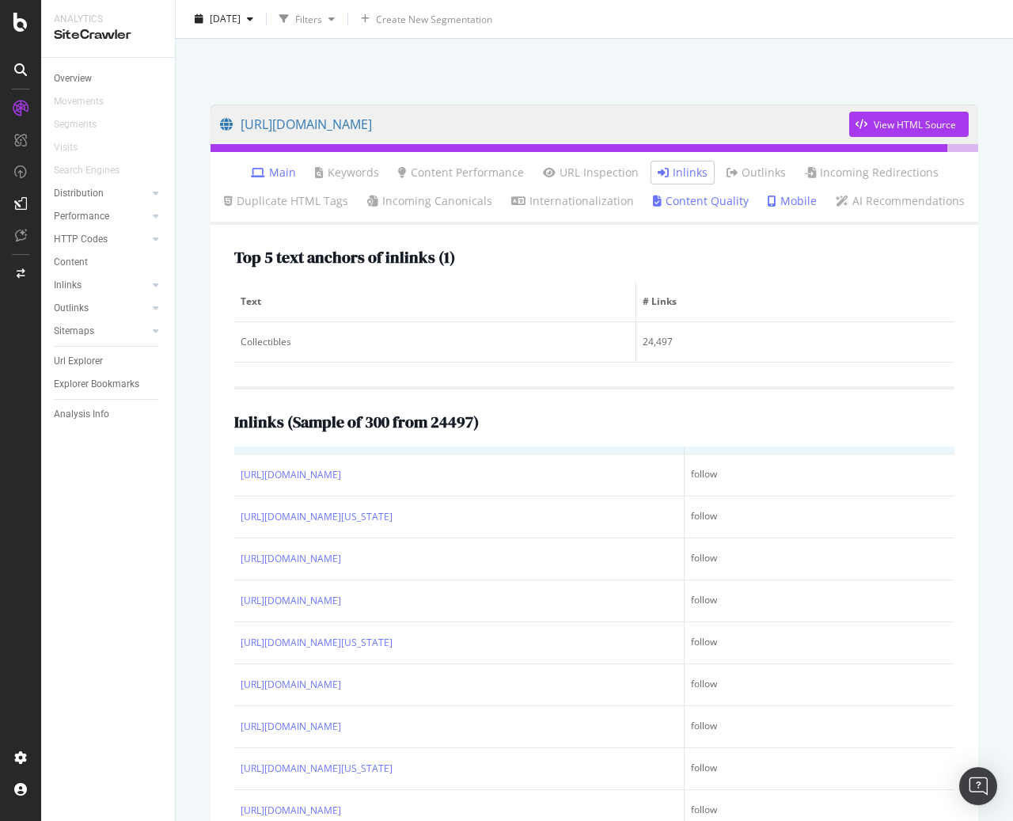
click at [341, 441] on link "[URL][DOMAIN_NAME]" at bounding box center [291, 433] width 101 height 16
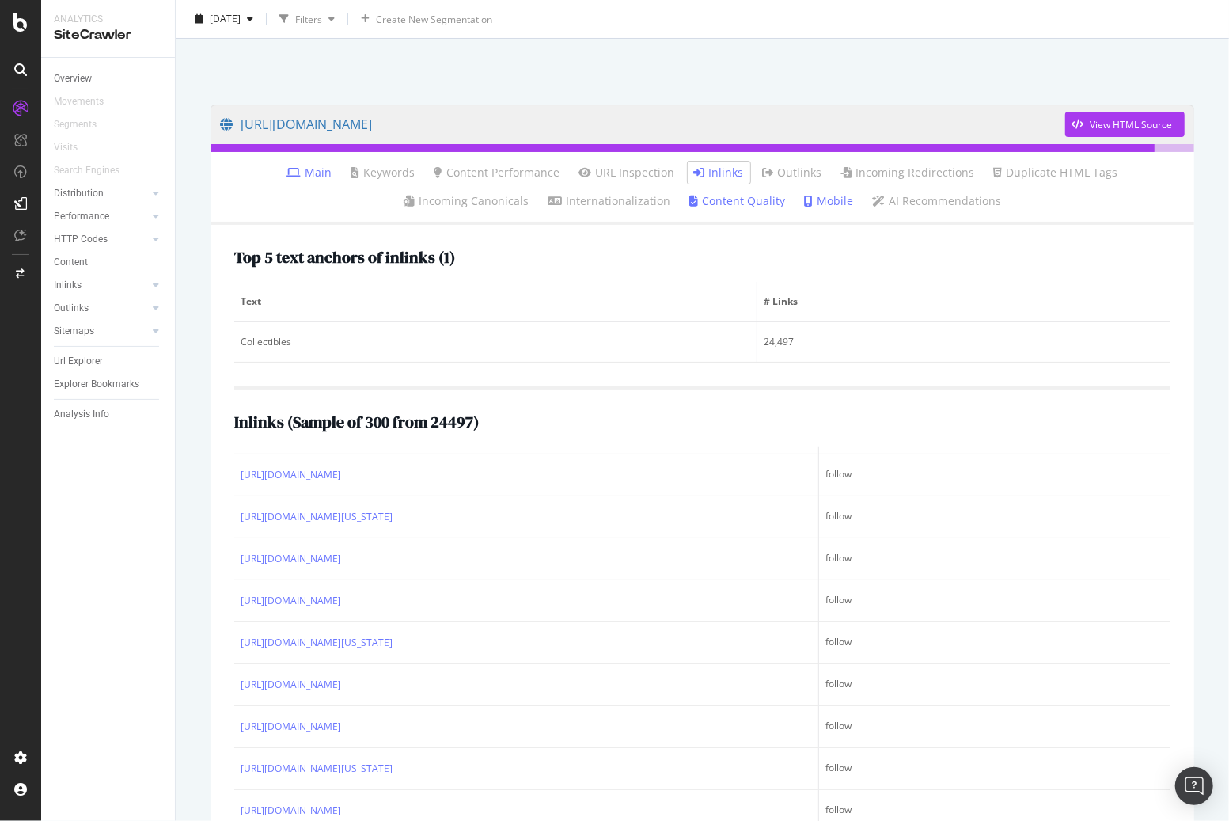
click at [120, 90] on div "Movements" at bounding box center [114, 101] width 121 height 23
click at [63, 87] on div "Overview" at bounding box center [114, 78] width 121 height 23
click at [94, 188] on div "Distribution" at bounding box center [79, 193] width 50 height 17
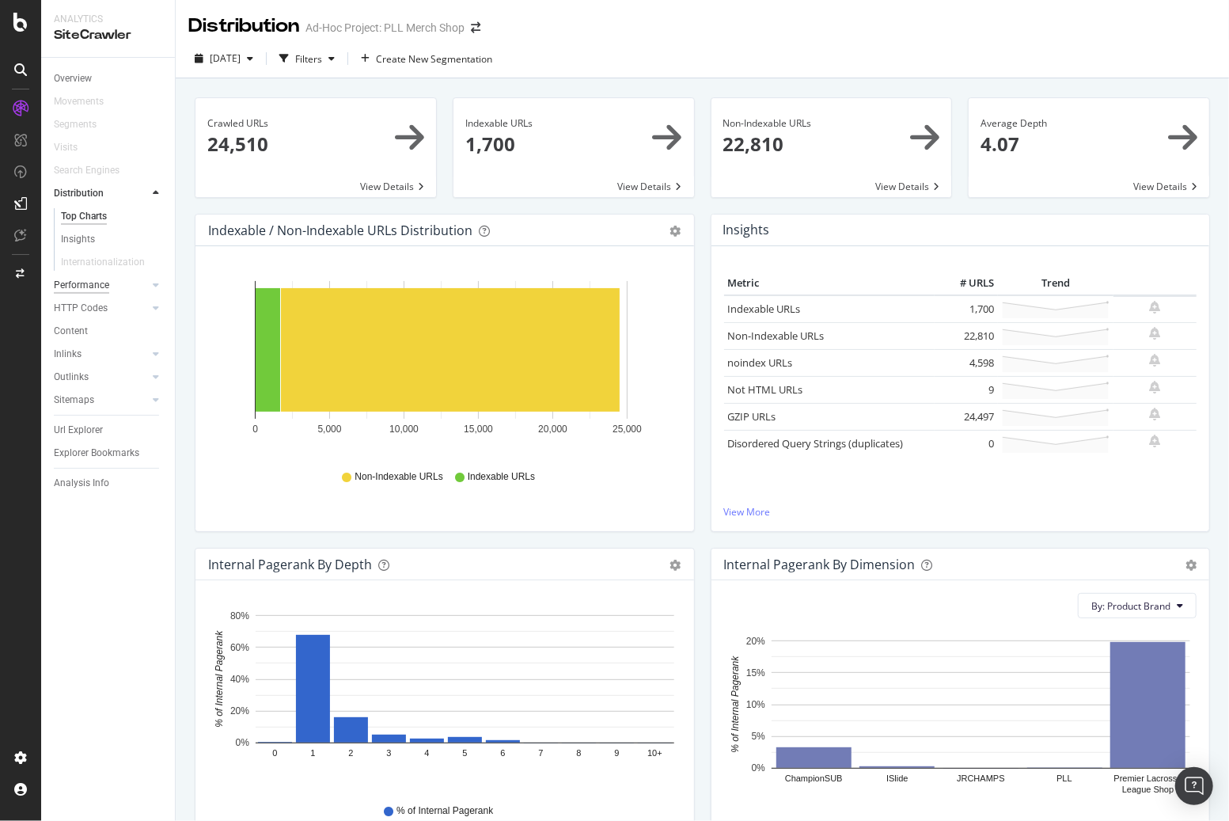
click at [101, 285] on div "Performance" at bounding box center [81, 285] width 55 height 17
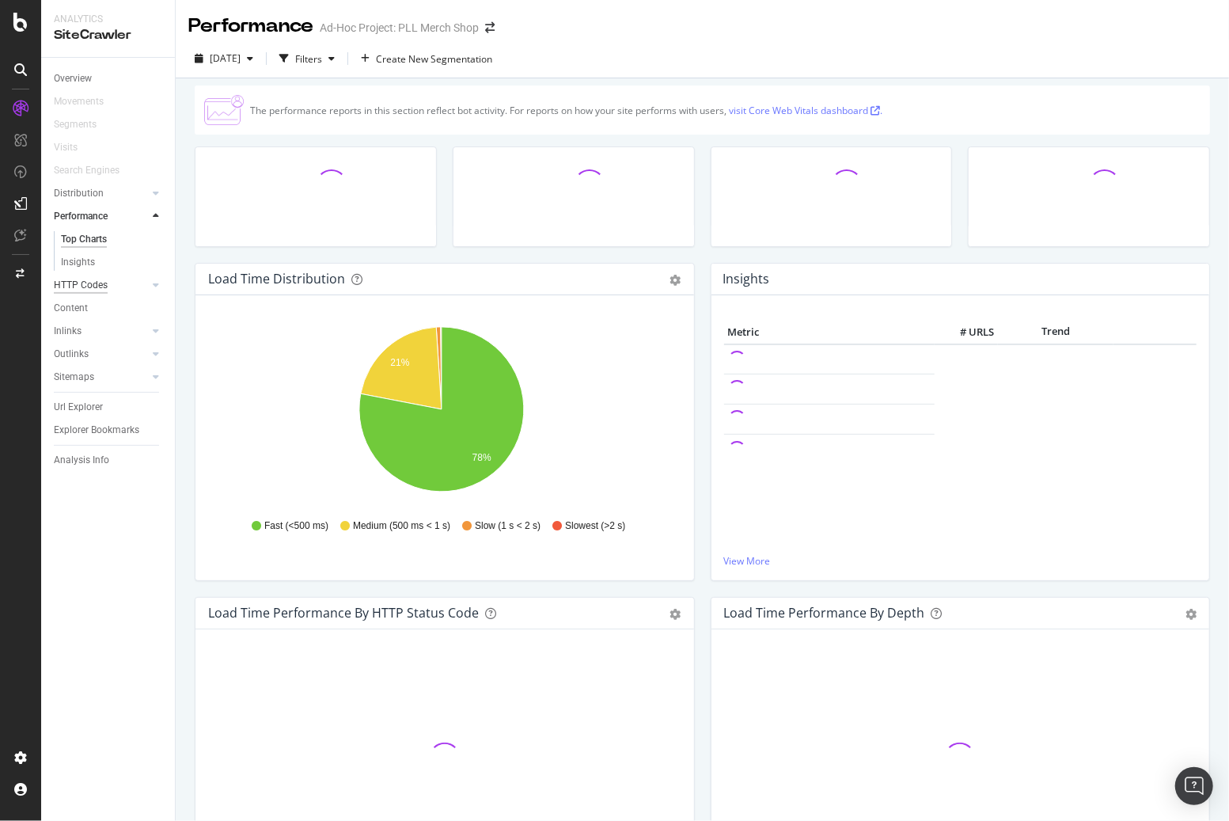
click at [101, 286] on div "HTTP Codes" at bounding box center [81, 285] width 54 height 17
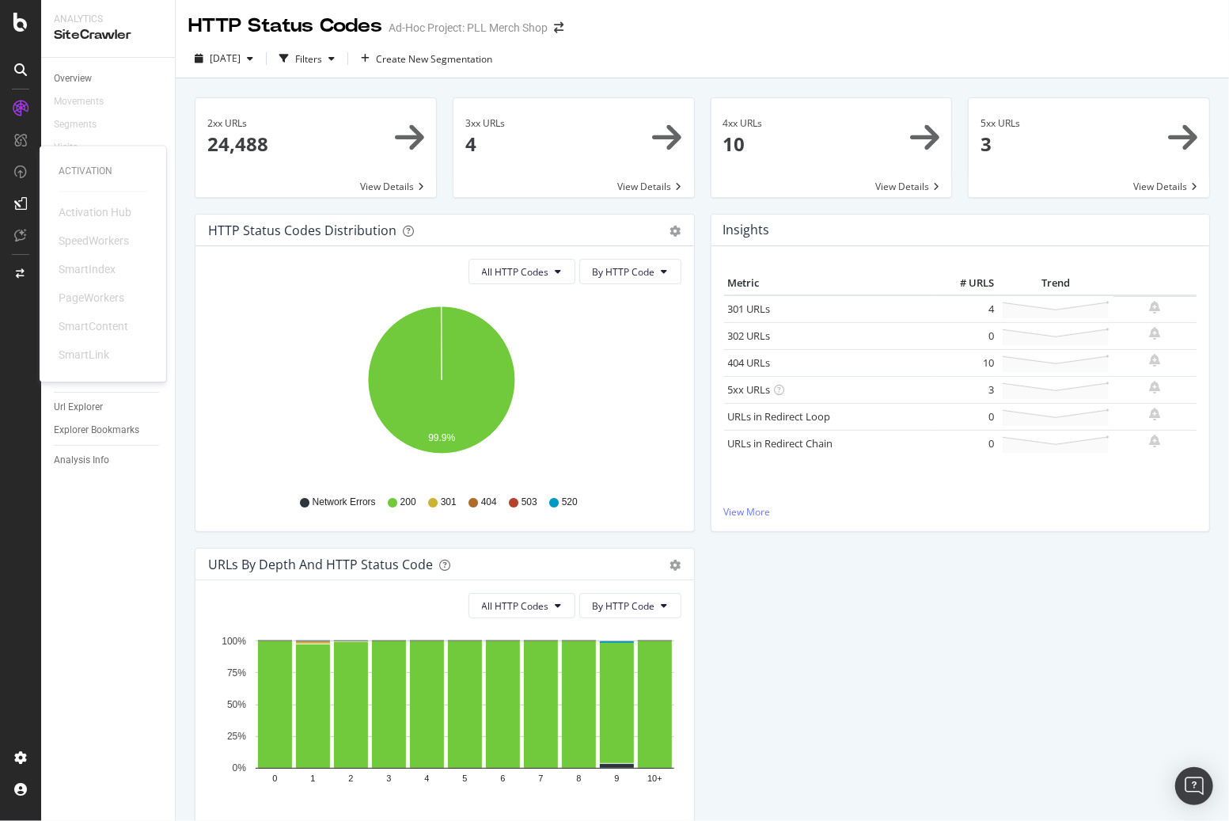
click at [27, 187] on div at bounding box center [21, 175] width 38 height 32
click at [26, 199] on icon at bounding box center [20, 203] width 13 height 13
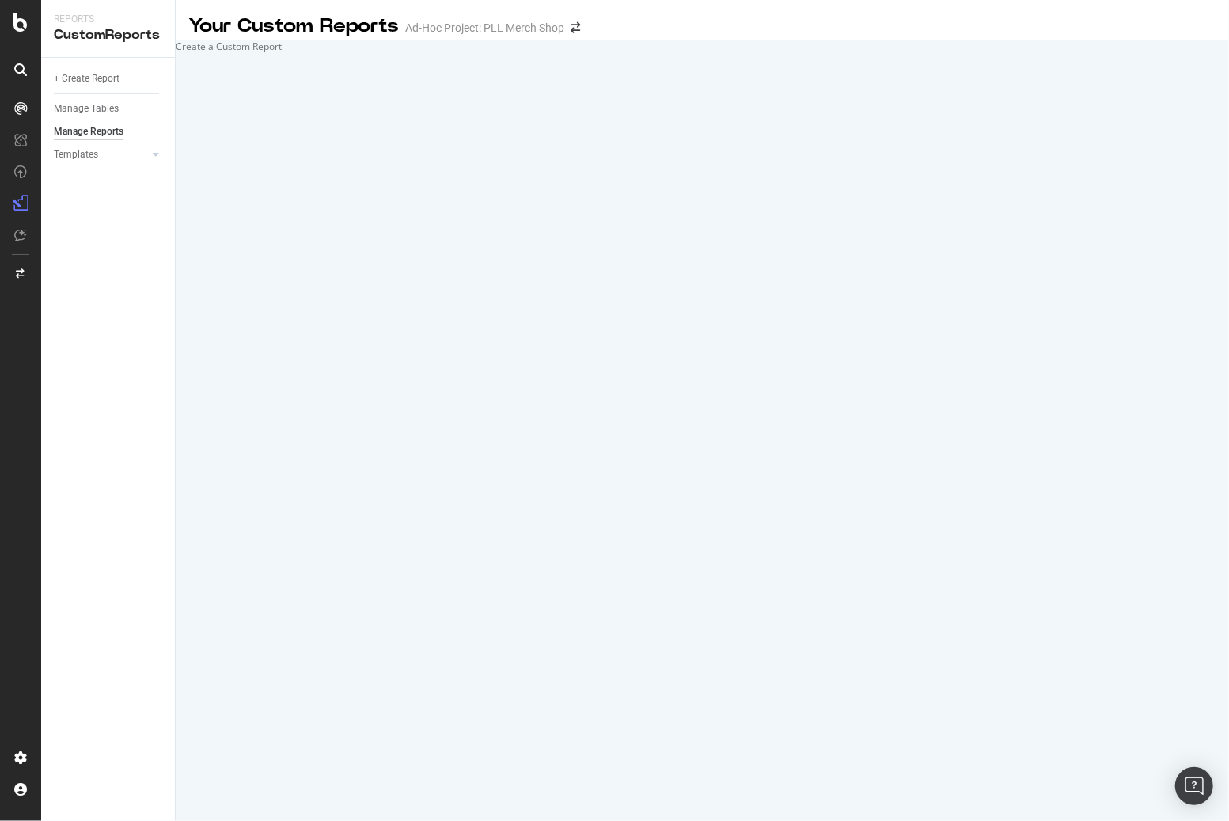
click at [425, 501] on div "Your Custom Reports Ad-Hoc Project: PLL Merch Shop Create a Custom Report" at bounding box center [702, 410] width 1053 height 821
click at [24, 272] on icon at bounding box center [21, 273] width 9 height 9
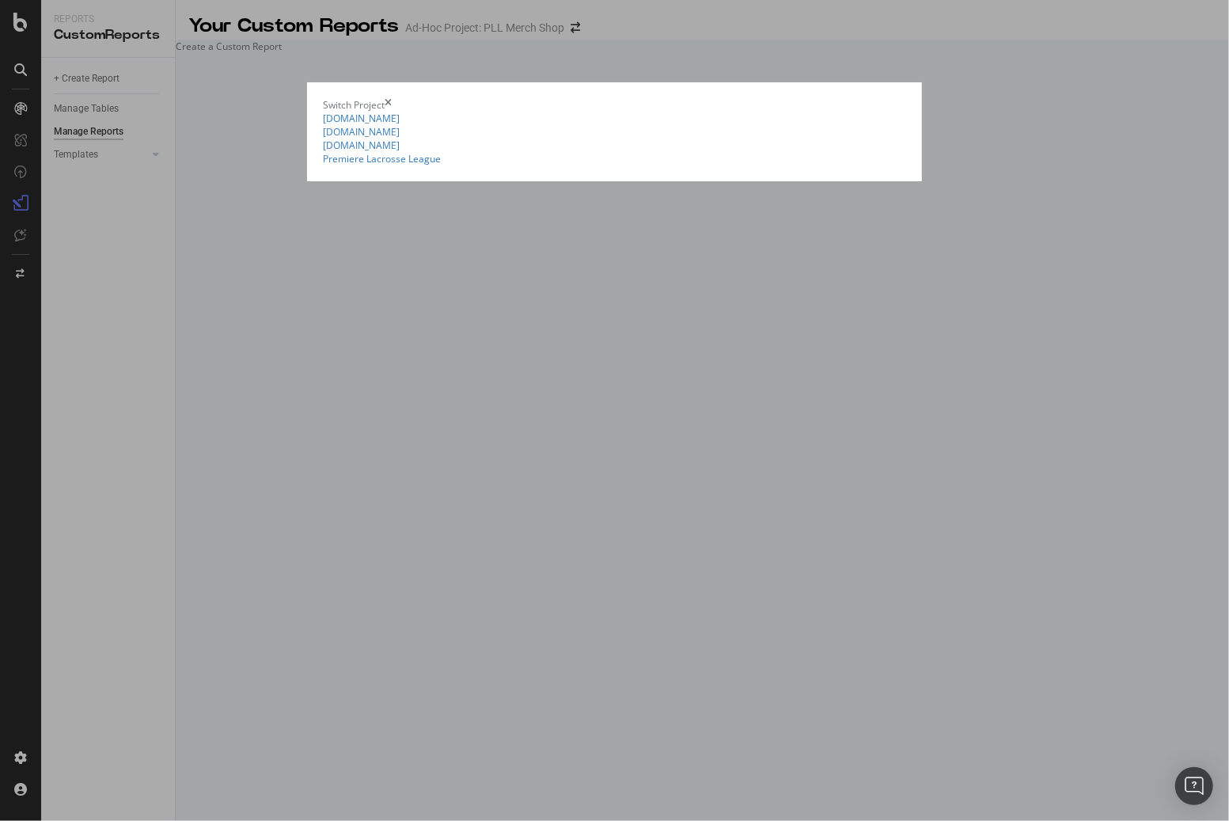
click at [323, 165] on summary "Premiere Lacrosse League" at bounding box center [614, 158] width 583 height 13
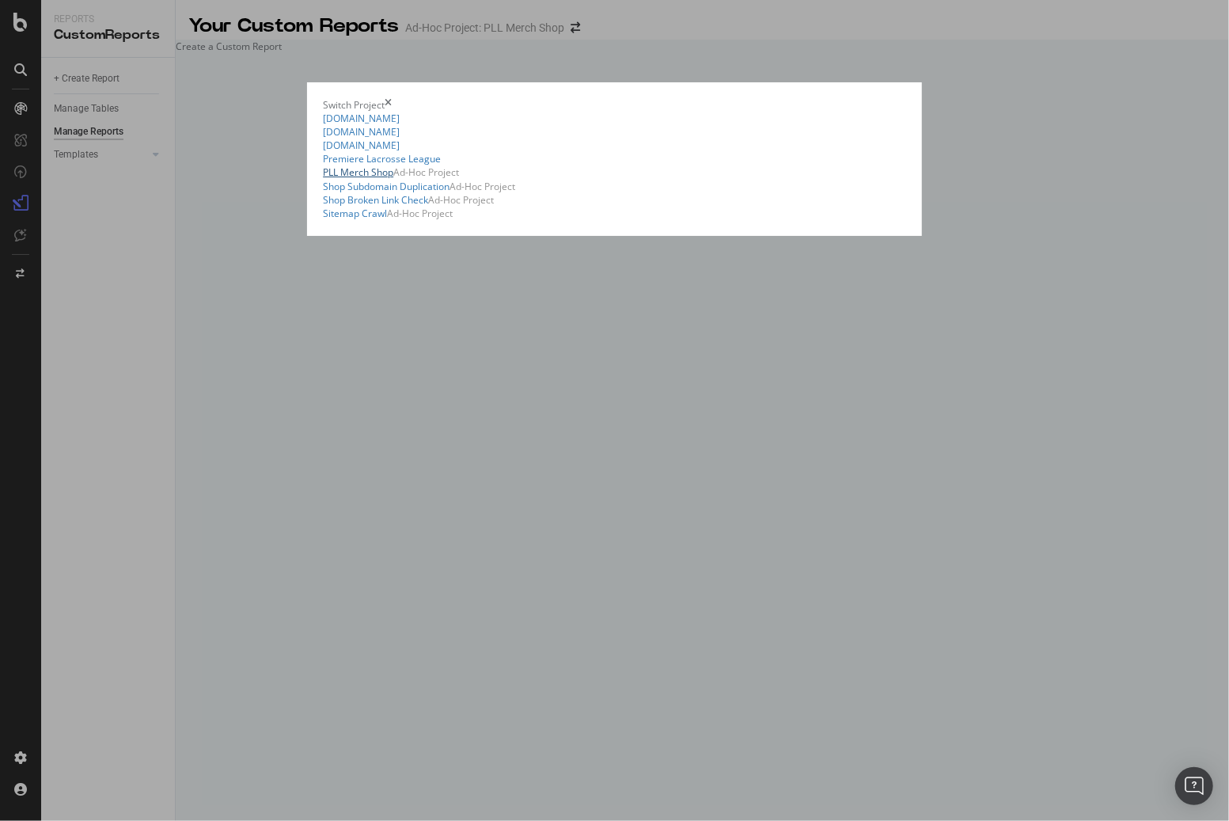
click at [323, 179] on link "PLL Merch Shop" at bounding box center [358, 171] width 70 height 13
